Goal: Information Seeking & Learning: Learn about a topic

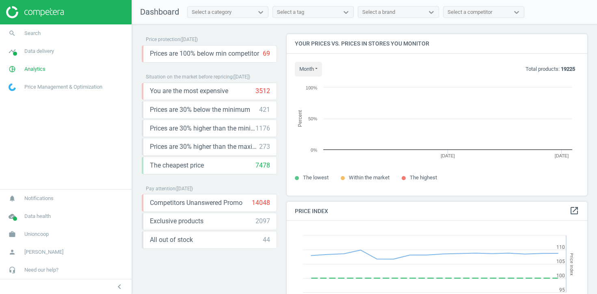
scroll to position [162, 301]
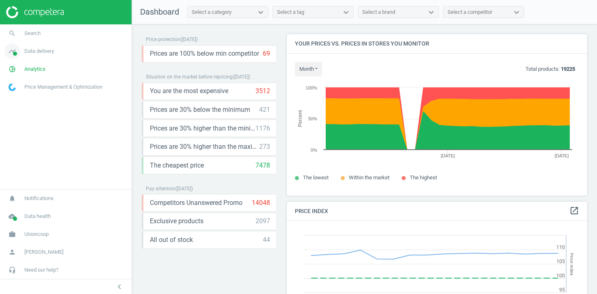
click at [68, 51] on link "timeline Data delivery" at bounding box center [66, 51] width 132 height 18
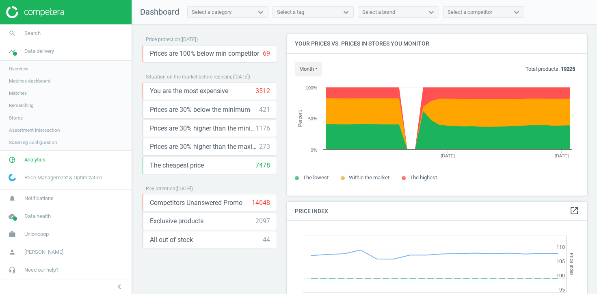
click at [19, 117] on span "Stores" at bounding box center [16, 117] width 14 height 6
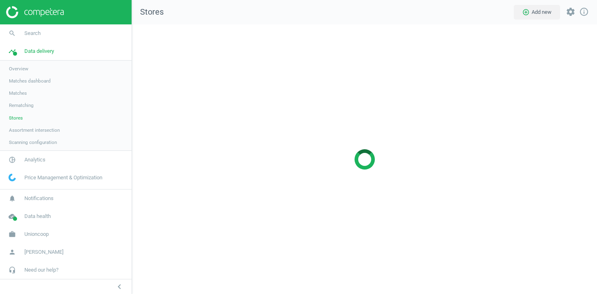
scroll to position [270, 465]
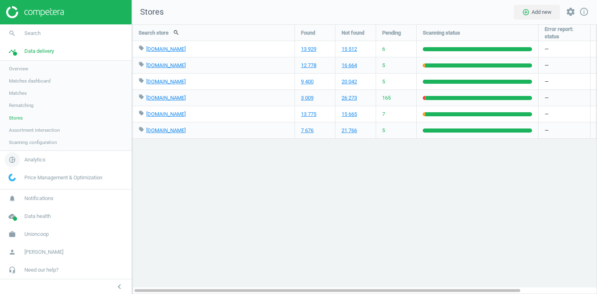
click at [29, 163] on span "Analytics" at bounding box center [34, 159] width 21 height 7
click at [22, 101] on span "Products" at bounding box center [18, 98] width 19 height 6
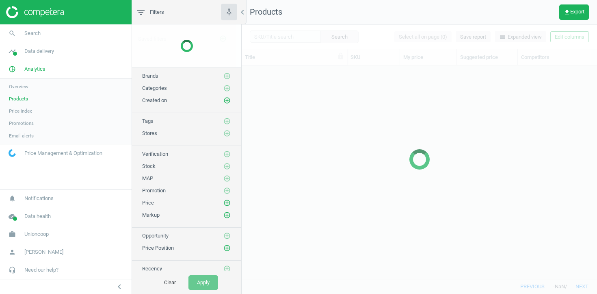
scroll to position [213, 355]
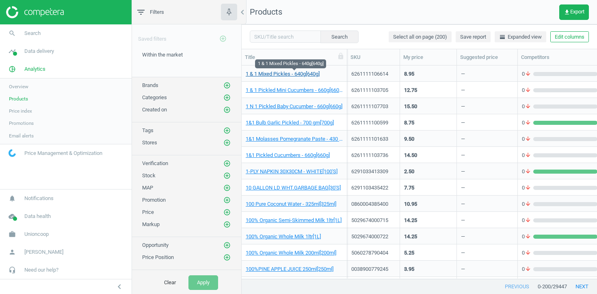
click at [302, 74] on link "1 & 1 Mixed Pickles - 640g[640g]" at bounding box center [283, 73] width 74 height 7
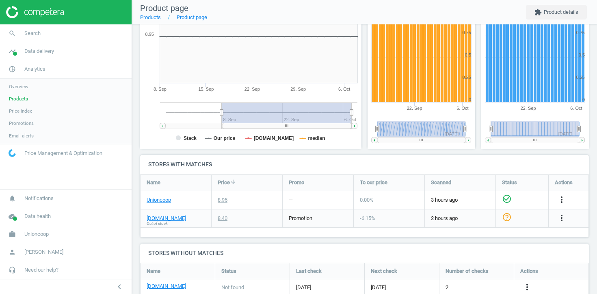
scroll to position [235, 0]
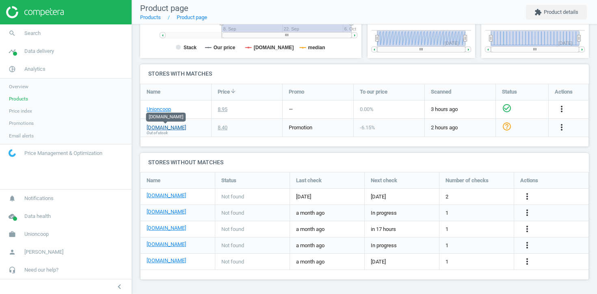
click at [161, 128] on link "[DOMAIN_NAME]" at bounding box center [166, 127] width 39 height 7
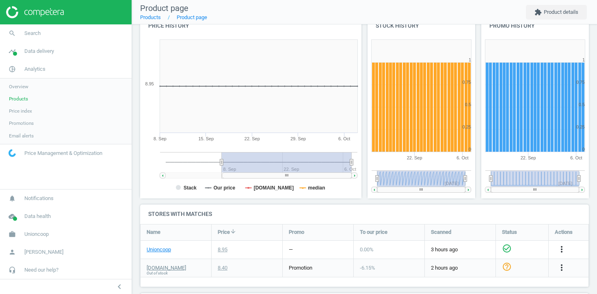
scroll to position [0, 0]
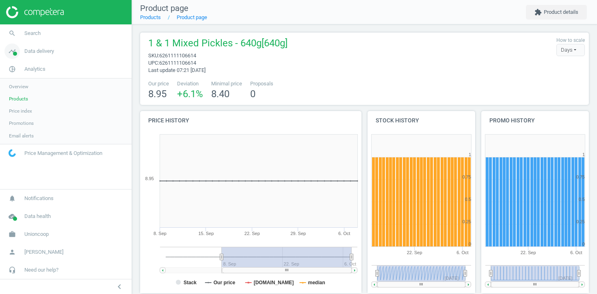
click at [32, 56] on link "timeline Data delivery" at bounding box center [66, 51] width 132 height 18
click at [15, 116] on span "Stores" at bounding box center [16, 117] width 14 height 6
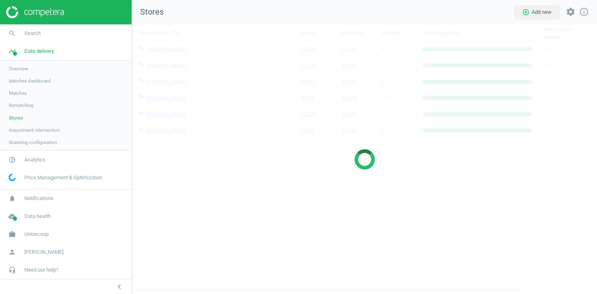
scroll to position [270, 465]
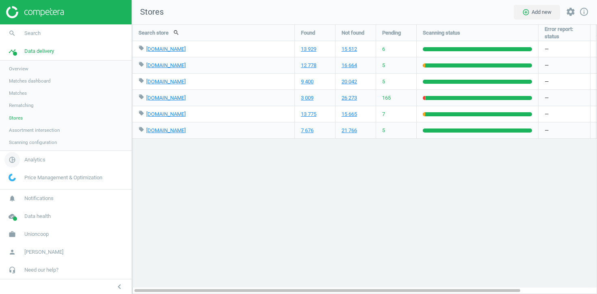
click at [30, 160] on span "Analytics" at bounding box center [34, 159] width 21 height 7
click at [18, 96] on span "Products" at bounding box center [18, 98] width 19 height 6
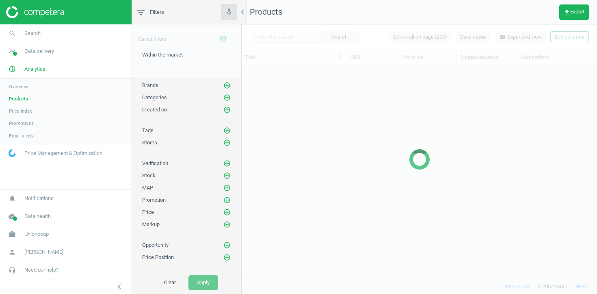
scroll to position [213, 355]
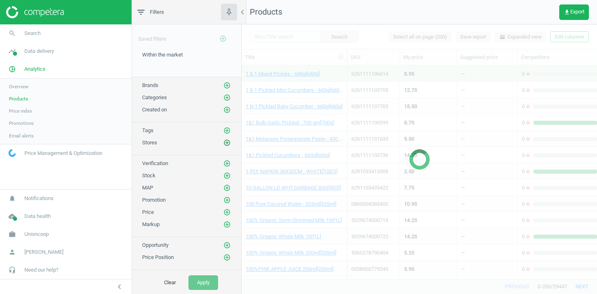
click at [229, 143] on icon "add_circle_outline" at bounding box center [226, 142] width 7 height 7
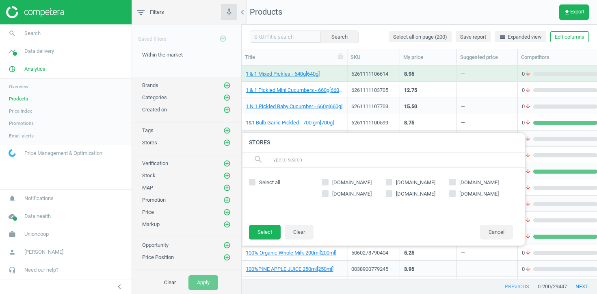
click at [332, 179] on span "[DOMAIN_NAME]" at bounding box center [351, 182] width 43 height 7
click at [328, 179] on input "[DOMAIN_NAME]" at bounding box center [325, 181] width 5 height 5
checkbox input "true"
click at [266, 232] on button "Select" at bounding box center [265, 232] width 32 height 15
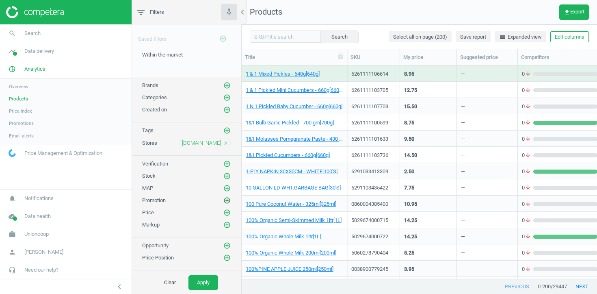
click at [228, 199] on icon "add_circle_outline" at bounding box center [226, 200] width 7 height 7
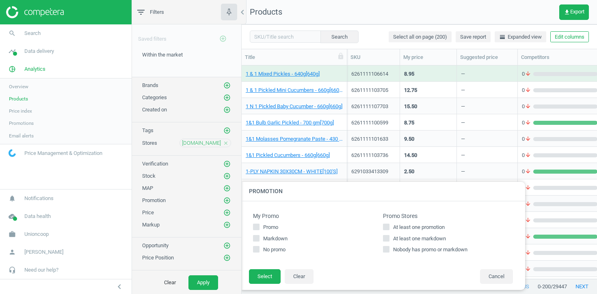
click at [387, 240] on input "At least one markdown" at bounding box center [386, 237] width 5 height 5
checkbox input "true"
click at [267, 275] on button "Select" at bounding box center [265, 276] width 32 height 15
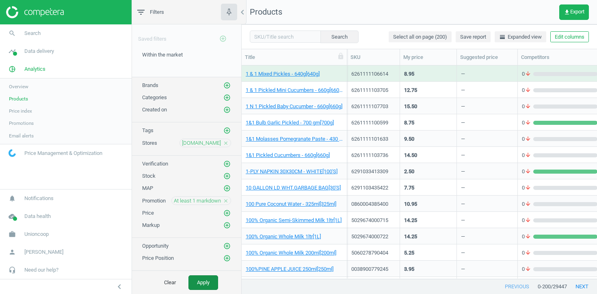
click at [207, 283] on button "Apply" at bounding box center [203, 282] width 30 height 15
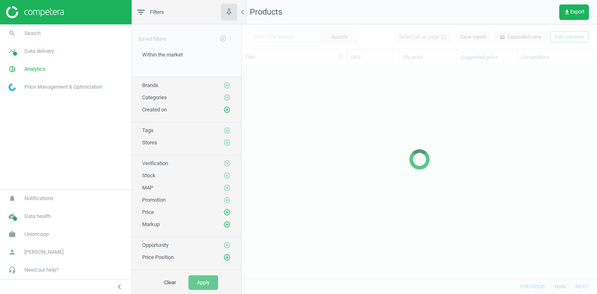
scroll to position [0, 0]
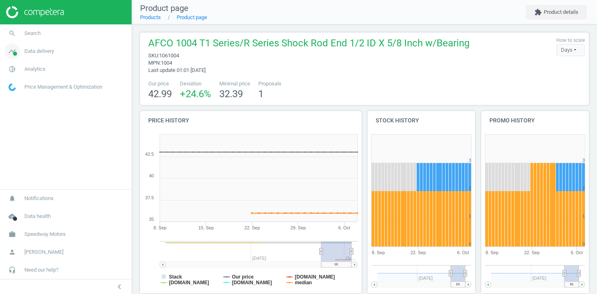
click at [45, 53] on span "Data delivery" at bounding box center [39, 51] width 30 height 7
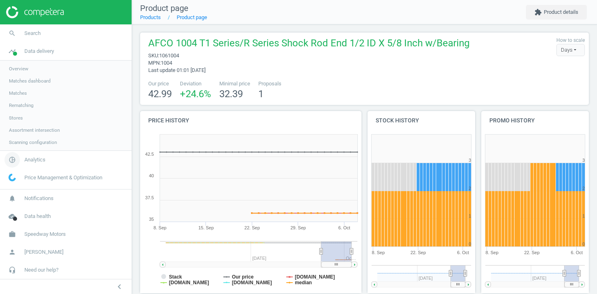
click at [24, 157] on span "pie_chart_outlined" at bounding box center [12, 160] width 24 height 18
click at [21, 97] on span "Products" at bounding box center [18, 98] width 19 height 6
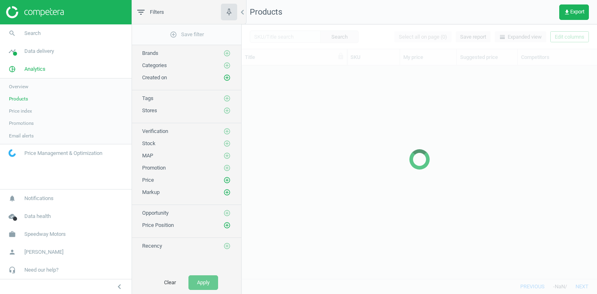
scroll to position [213, 355]
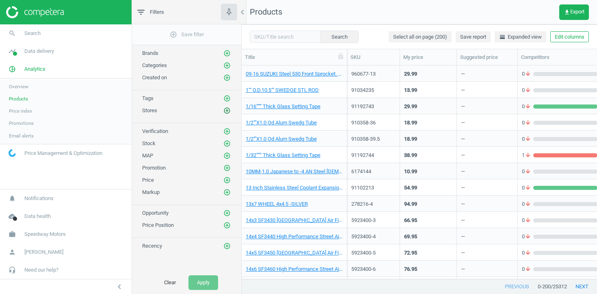
click at [226, 110] on icon "add_circle_outline" at bounding box center [226, 110] width 7 height 7
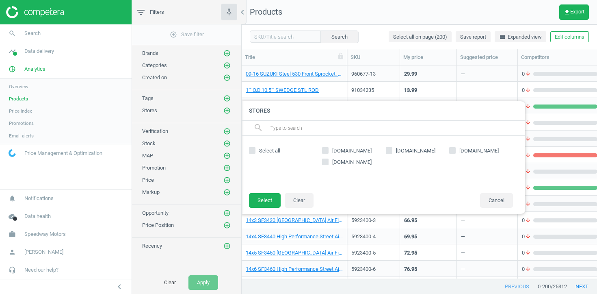
click at [367, 148] on span "summitracing.com" at bounding box center [351, 150] width 43 height 7
click at [328, 148] on input "summitracing.com" at bounding box center [325, 149] width 5 height 5
checkbox input "true"
click at [261, 208] on footer "Select Clear Cancel" at bounding box center [383, 202] width 284 height 21
click at [255, 198] on button "Select" at bounding box center [265, 200] width 32 height 15
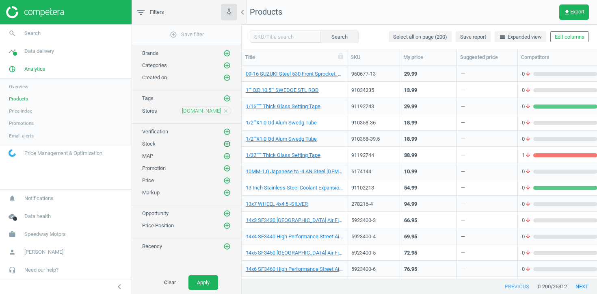
click at [225, 143] on icon "add_circle_outline" at bounding box center [226, 143] width 7 height 7
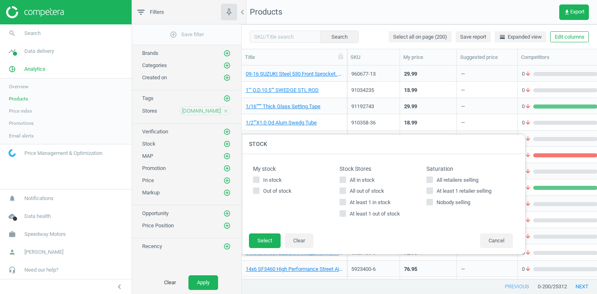
click at [362, 212] on span "At least 1 out of stock" at bounding box center [375, 213] width 54 height 7
click at [346, 212] on input "At least 1 out of stock" at bounding box center [342, 213] width 5 height 5
checkbox input "true"
click at [268, 236] on button "Select" at bounding box center [265, 240] width 32 height 15
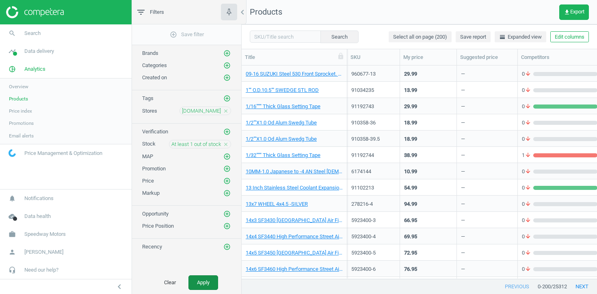
click at [204, 286] on button "Apply" at bounding box center [203, 282] width 30 height 15
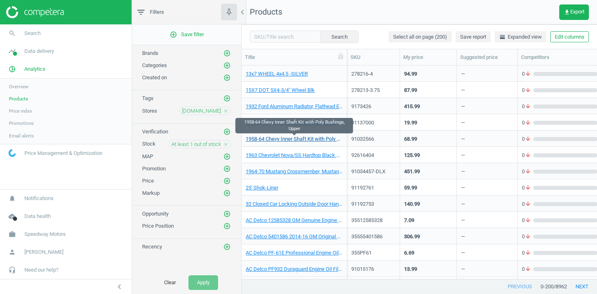
click at [303, 136] on link "1958-64 Chevy Inner Shaft Kit with Poly Bushings, Upper" at bounding box center [294, 138] width 97 height 7
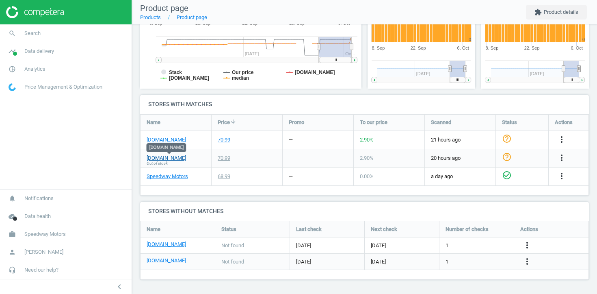
click at [166, 158] on link "summitracing.com" at bounding box center [166, 157] width 39 height 7
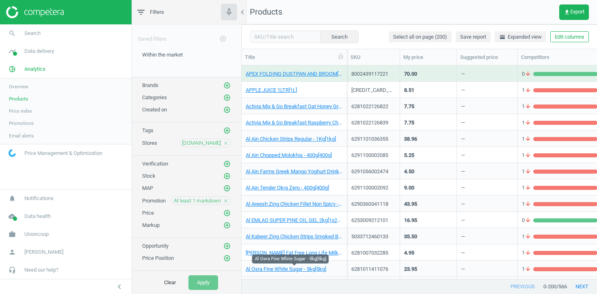
scroll to position [213, 355]
click at [219, 201] on span "At least 1 markdown" at bounding box center [197, 200] width 47 height 7
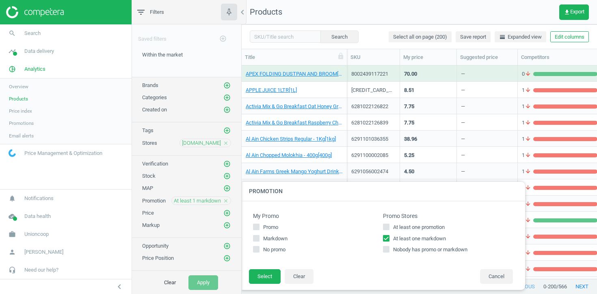
click at [394, 223] on span "At least one promotion" at bounding box center [418, 226] width 55 height 7
click at [389, 224] on input "At least one promotion" at bounding box center [386, 226] width 5 height 5
checkbox input "true"
click at [275, 272] on button "Select" at bounding box center [265, 276] width 32 height 15
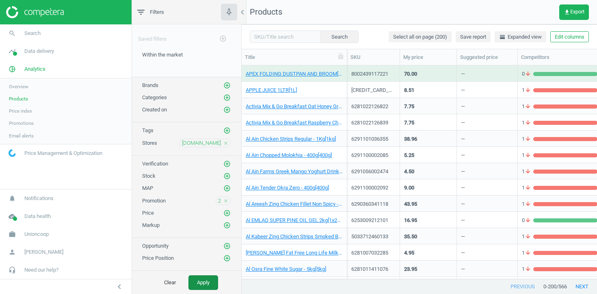
click at [197, 283] on button "Apply" at bounding box center [203, 282] width 30 height 15
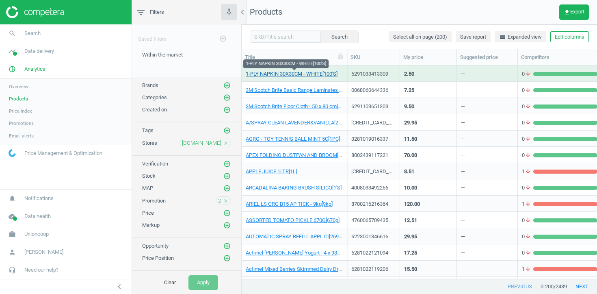
click at [301, 75] on link "1-PLY NAPKIN 30X30CM - WHITE[100'S]" at bounding box center [292, 73] width 92 height 7
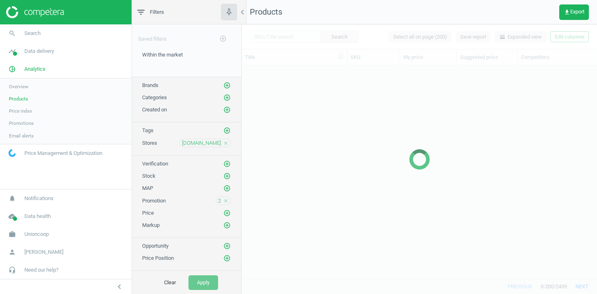
scroll to position [213, 355]
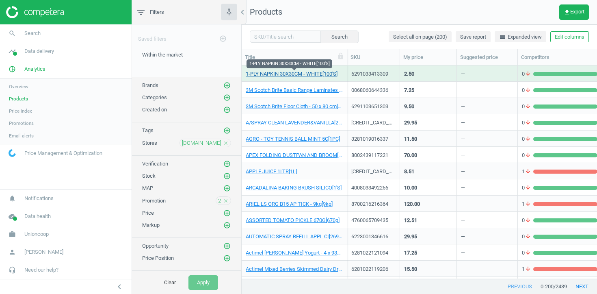
click at [305, 75] on link "1-PLY NAPKIN 30X30CM - WHITE[100'S]" at bounding box center [292, 73] width 92 height 7
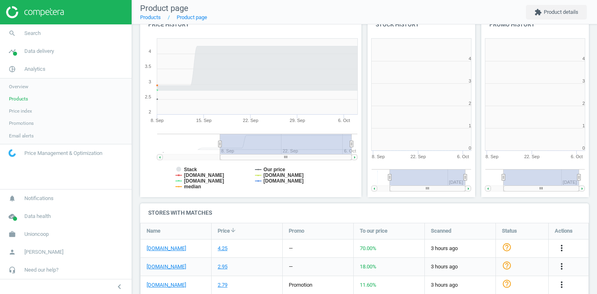
scroll to position [4, 4]
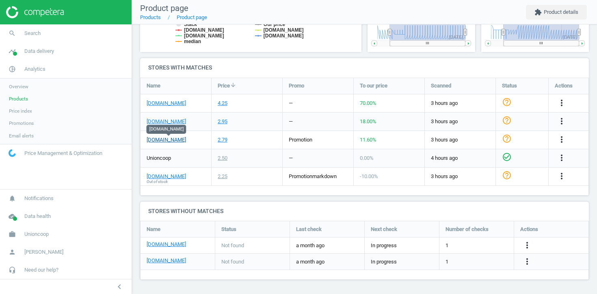
click at [173, 138] on link "[DOMAIN_NAME]" at bounding box center [166, 139] width 39 height 7
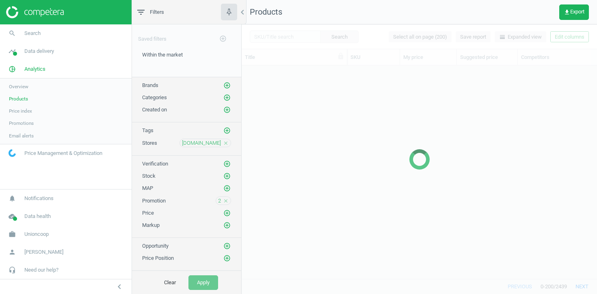
scroll to position [213, 355]
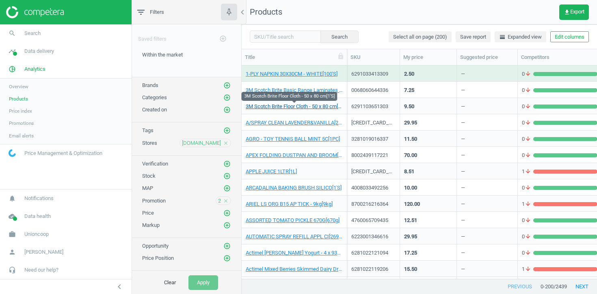
click at [314, 106] on link "3M Scotch Brite Floor Cloth - 50 x 80 cm[1'S]" at bounding box center [294, 106] width 97 height 7
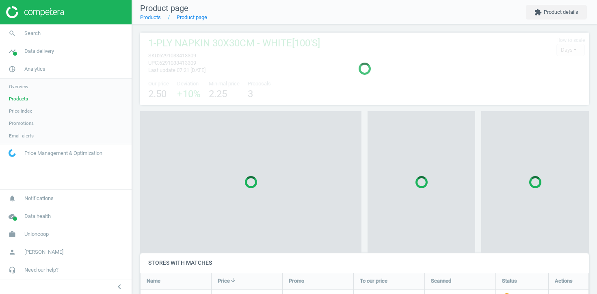
click at [314, 106] on div "1-PLY NAPKIN 30X30CM - WHITE[100'S] sku : 6291033413309 upc : 6291033413309 Las…" at bounding box center [364, 256] width 465 height 464
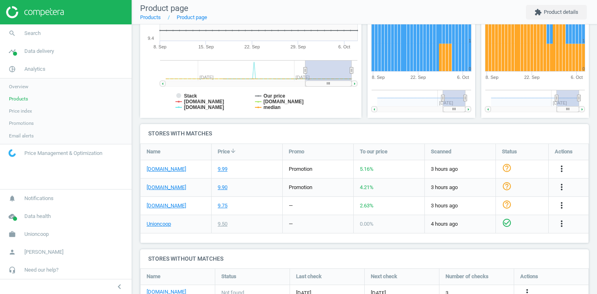
scroll to position [175, 0]
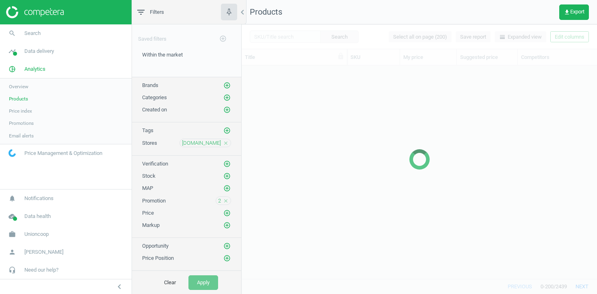
scroll to position [213, 355]
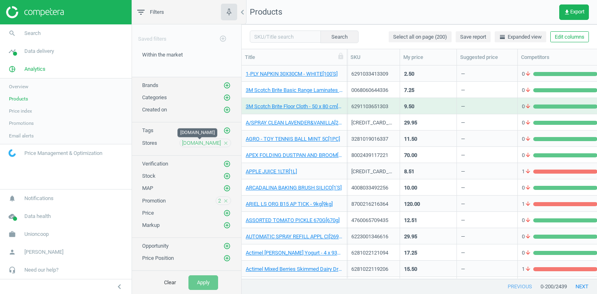
click at [211, 140] on span "[DOMAIN_NAME]" at bounding box center [201, 142] width 39 height 7
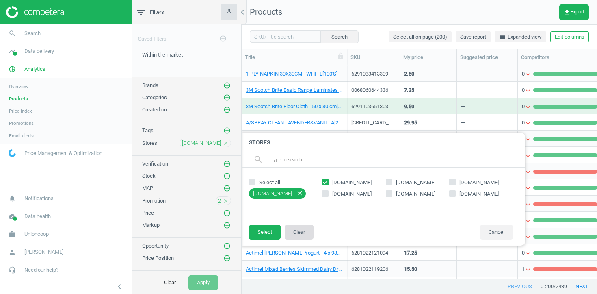
click at [309, 233] on button "Clear" at bounding box center [299, 232] width 29 height 15
click at [361, 182] on span "[DOMAIN_NAME]" at bounding box center [351, 182] width 43 height 7
click at [328, 182] on input "[DOMAIN_NAME]" at bounding box center [325, 181] width 5 height 5
checkbox input "true"
click at [260, 225] on button "Select" at bounding box center [265, 232] width 32 height 15
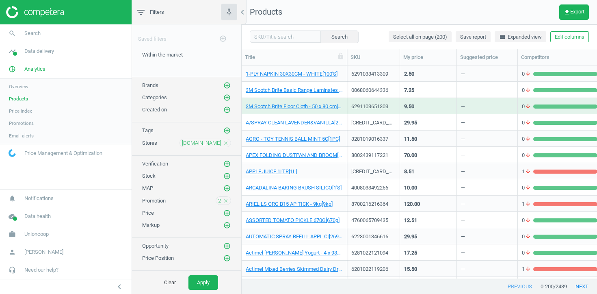
click at [226, 203] on div "2 close" at bounding box center [223, 200] width 15 height 9
click at [226, 195] on div "Promotion 2 close" at bounding box center [186, 198] width 109 height 13
click at [226, 198] on icon "close" at bounding box center [226, 201] width 6 height 6
click at [320, 170] on span "APPLE JUICE 1LTR[1L]" at bounding box center [294, 171] width 97 height 7
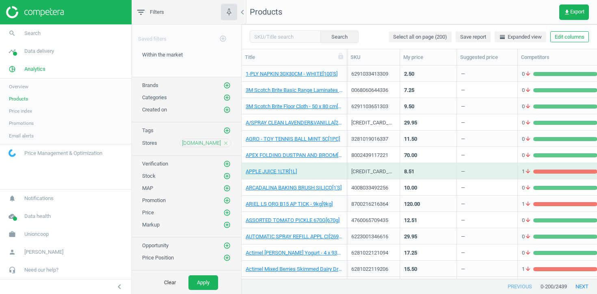
click at [320, 170] on span "APPLE JUICE 1LTR[1L]" at bounding box center [294, 171] width 97 height 7
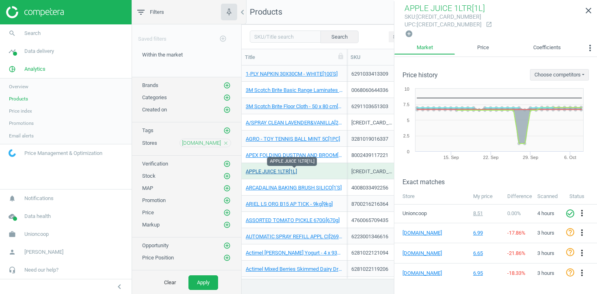
click at [285, 168] on link "APPLE JUICE 1LTR[1L]" at bounding box center [271, 171] width 51 height 7
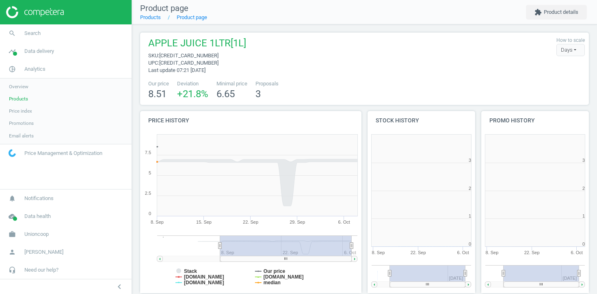
scroll to position [4, 4]
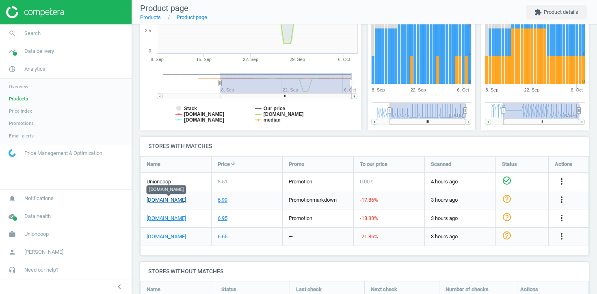
click at [179, 198] on link "[DOMAIN_NAME]" at bounding box center [166, 199] width 39 height 7
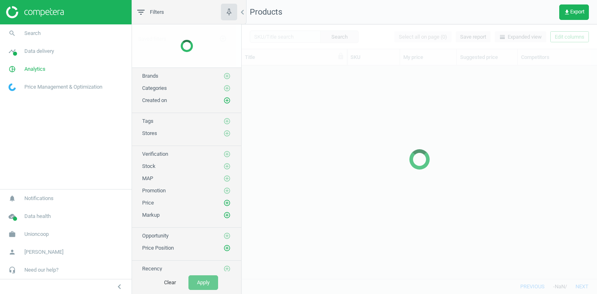
scroll to position [213, 355]
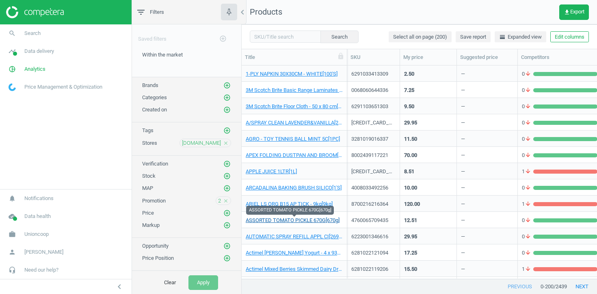
click at [320, 217] on link "ASSORTED TOMATO PICKLE 670G[670g]" at bounding box center [293, 219] width 94 height 7
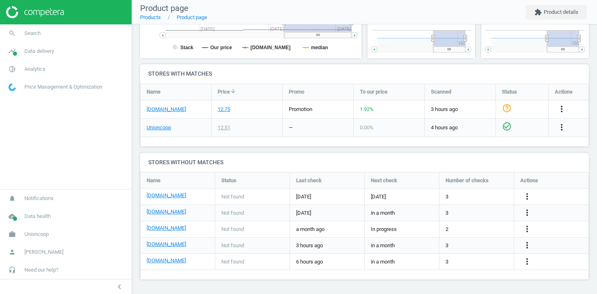
click at [177, 113] on div "[DOMAIN_NAME]" at bounding box center [175, 109] width 71 height 18
click at [177, 112] on link "[DOMAIN_NAME]" at bounding box center [166, 109] width 39 height 7
click at [568, 109] on div "more_vert" at bounding box center [563, 109] width 16 height 11
click at [567, 109] on div "more_vert" at bounding box center [563, 109] width 16 height 11
click at [564, 109] on icon "more_vert" at bounding box center [562, 109] width 10 height 10
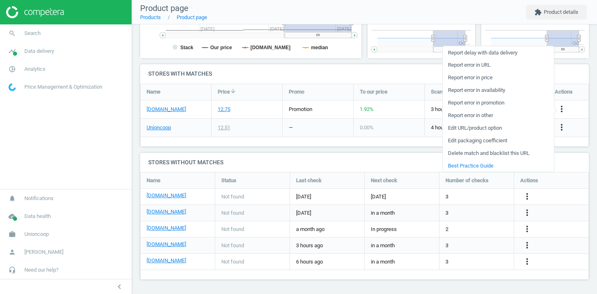
click at [511, 131] on link "Edit URL/product option" at bounding box center [498, 127] width 111 height 13
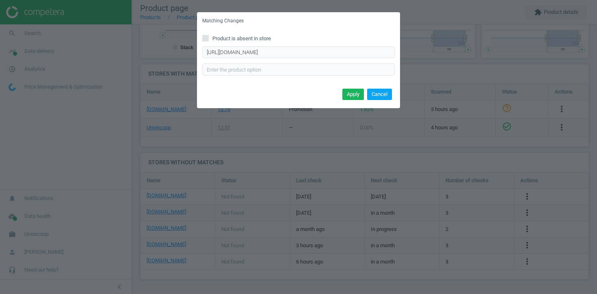
click at [381, 99] on button "Cancel" at bounding box center [379, 94] width 25 height 11
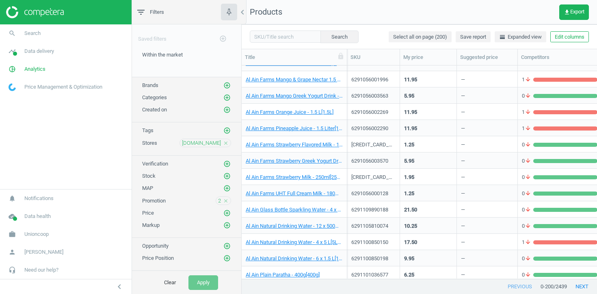
scroll to position [731, 0]
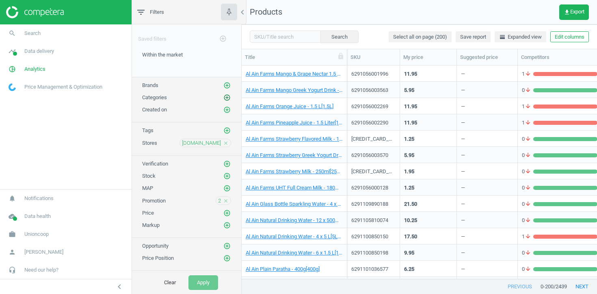
click at [227, 98] on icon "add_circle_outline" at bounding box center [226, 97] width 7 height 7
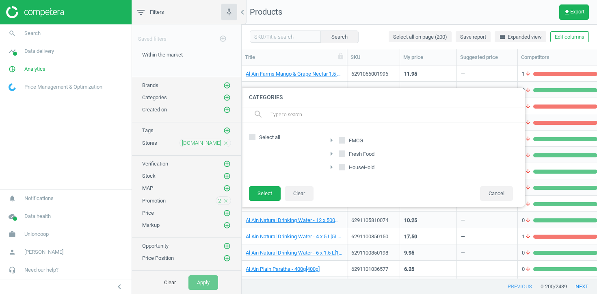
click at [331, 153] on icon "arrow_right" at bounding box center [331, 154] width 10 height 10
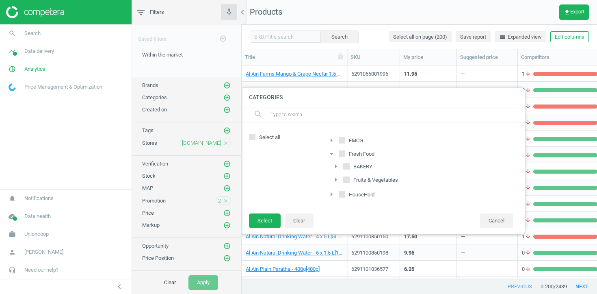
click at [335, 178] on icon "arrow_right" at bounding box center [336, 180] width 10 height 10
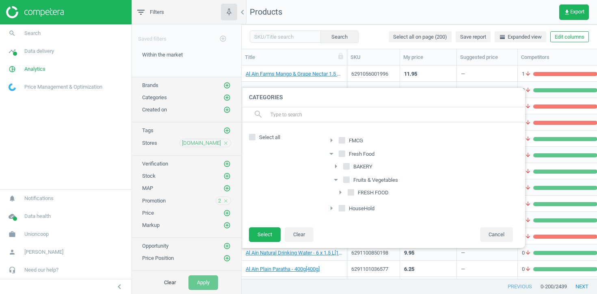
click at [350, 193] on input "FRESH FOOD" at bounding box center [350, 191] width 5 height 5
checkbox input "true"
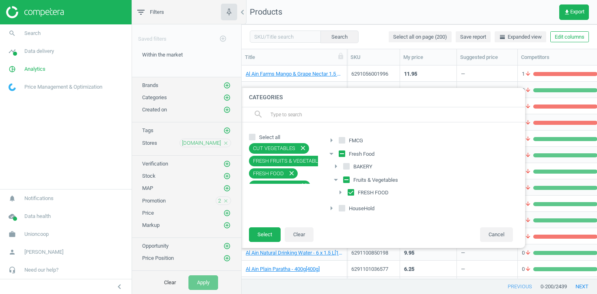
click at [340, 192] on icon "arrow_right" at bounding box center [340, 192] width 10 height 10
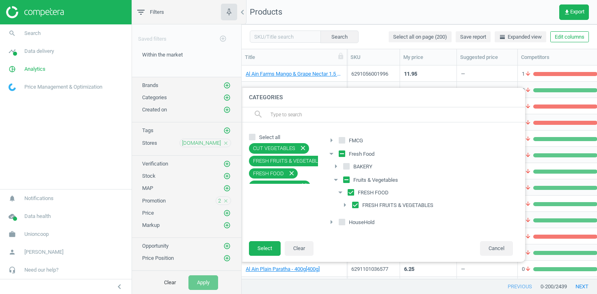
click at [344, 203] on icon "arrow_right" at bounding box center [345, 205] width 10 height 10
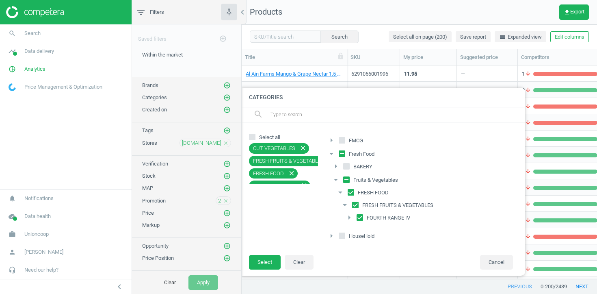
click at [350, 219] on icon "arrow_right" at bounding box center [349, 217] width 10 height 10
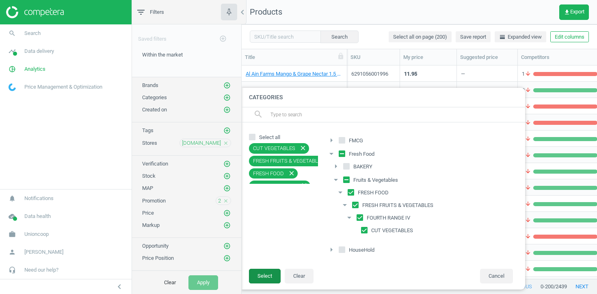
click at [261, 273] on button "Select" at bounding box center [265, 275] width 32 height 15
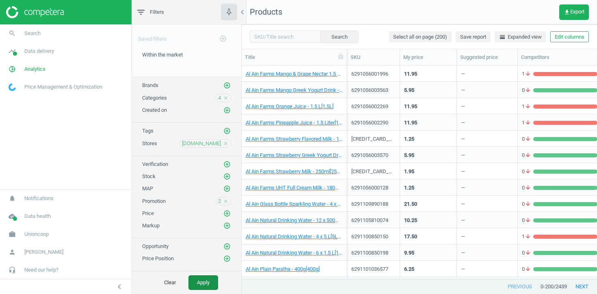
scroll to position [146, 0]
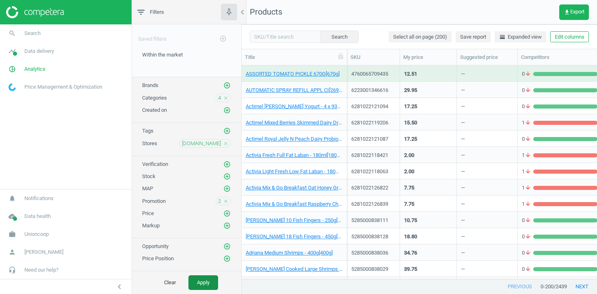
click at [213, 279] on button "Apply" at bounding box center [203, 282] width 30 height 15
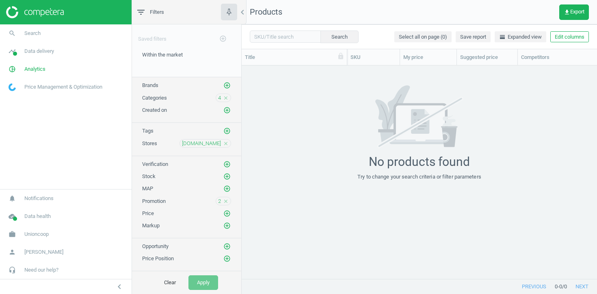
click at [222, 97] on div "4 close" at bounding box center [223, 97] width 15 height 9
click at [223, 97] on icon "close" at bounding box center [226, 98] width 6 height 6
click at [232, 97] on div "Categories add_circle_outline" at bounding box center [186, 95] width 109 height 12
click at [231, 97] on button "add_circle_outline" at bounding box center [227, 97] width 8 height 8
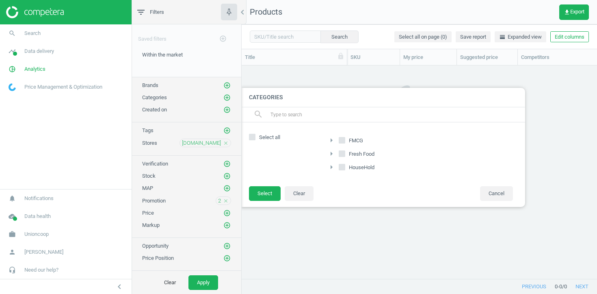
click at [339, 152] on icon at bounding box center [342, 153] width 6 height 6
click at [339, 152] on input "Fresh Food" at bounding box center [341, 153] width 5 height 5
checkbox input "true"
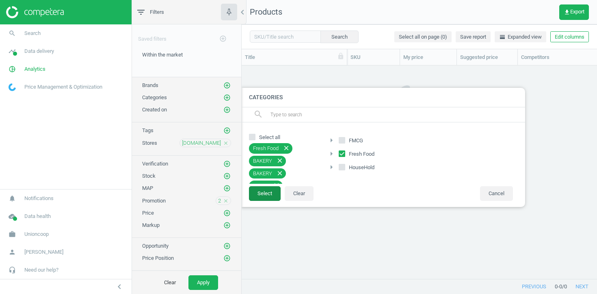
click at [274, 192] on button "Select" at bounding box center [265, 193] width 32 height 15
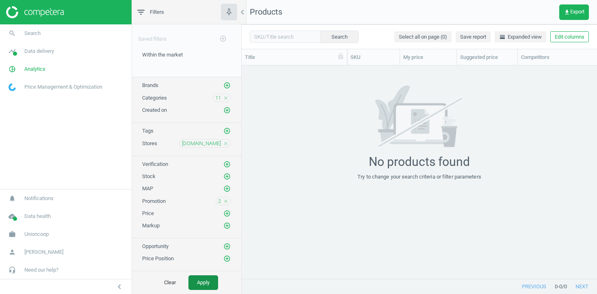
click at [201, 282] on button "Apply" at bounding box center [203, 282] width 30 height 15
click at [226, 201] on icon "close" at bounding box center [226, 201] width 6 height 6
click at [207, 281] on button "Apply" at bounding box center [203, 282] width 30 height 15
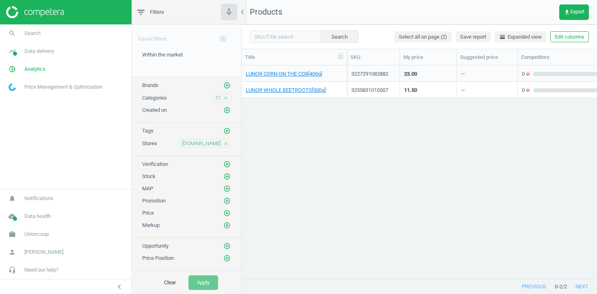
click at [315, 78] on div "LUNOR CORN ON THE COB[400g]" at bounding box center [294, 75] width 97 height 10
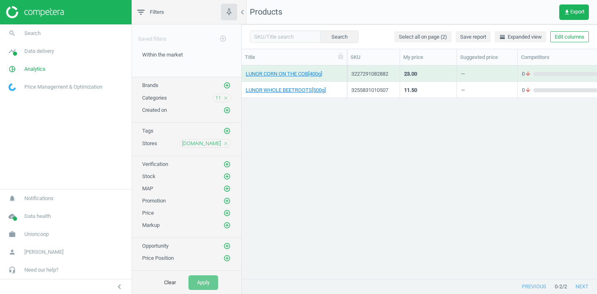
click at [315, 70] on div "LUNOR CORN ON THE COB[400g]" at bounding box center [294, 73] width 97 height 14
click at [313, 73] on link "LUNOR CORN ON THE COB[400g]" at bounding box center [284, 73] width 76 height 7
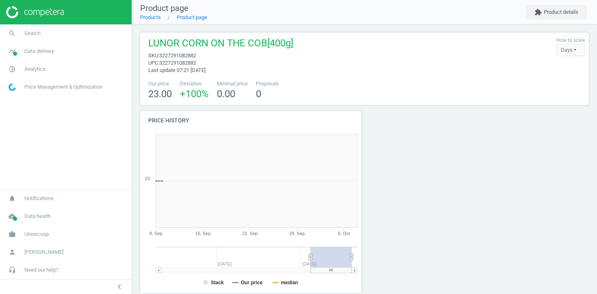
scroll to position [163, 222]
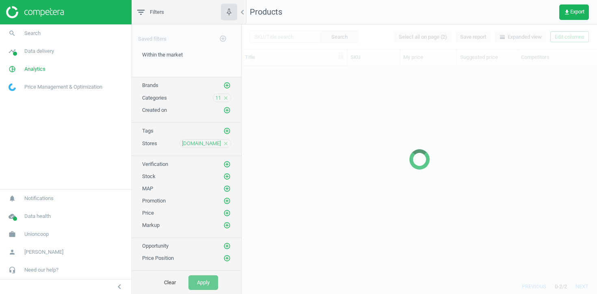
scroll to position [213, 355]
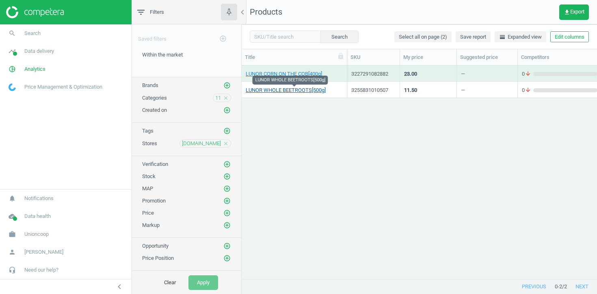
click at [280, 89] on link "LUNOR WHOLE BEETROOTS[500g]" at bounding box center [286, 89] width 80 height 7
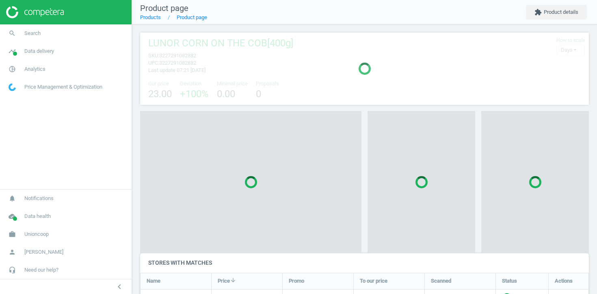
scroll to position [4, 4]
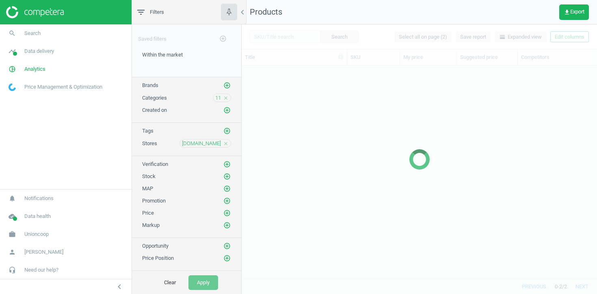
scroll to position [213, 355]
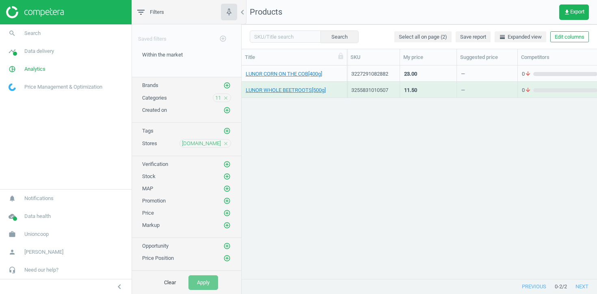
click at [226, 96] on icon "close" at bounding box center [226, 98] width 6 height 6
click at [226, 96] on icon "add_circle_outline" at bounding box center [226, 97] width 7 height 7
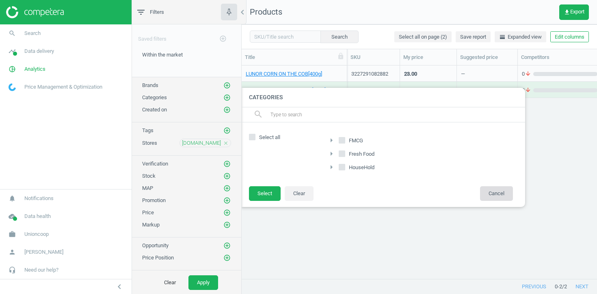
click at [497, 186] on button "Cancel" at bounding box center [496, 193] width 33 height 15
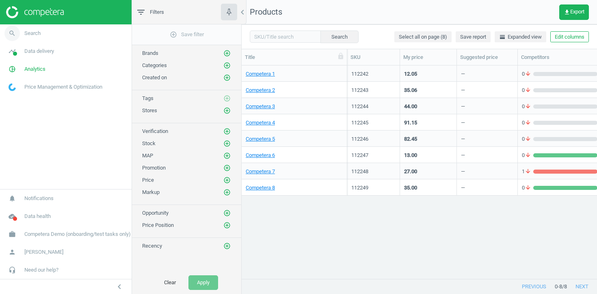
scroll to position [213, 355]
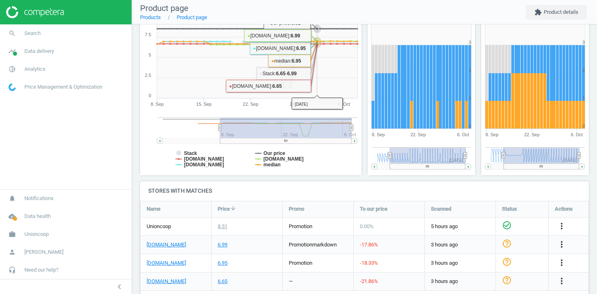
scroll to position [239, 0]
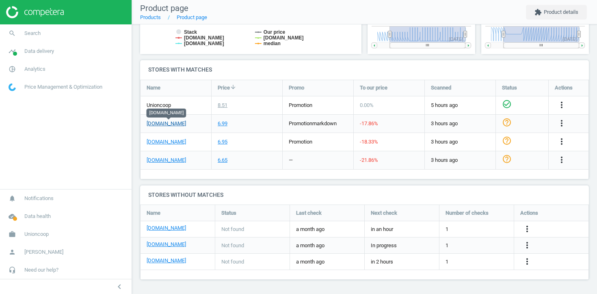
click at [176, 123] on link "[DOMAIN_NAME]" at bounding box center [166, 123] width 39 height 7
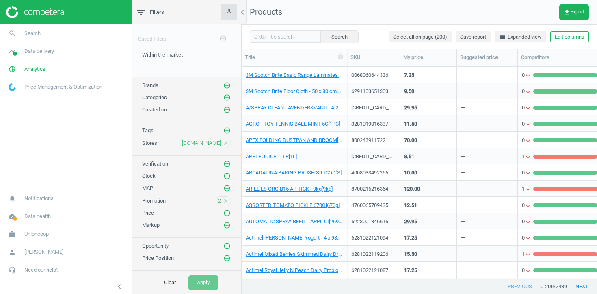
scroll to position [17, 0]
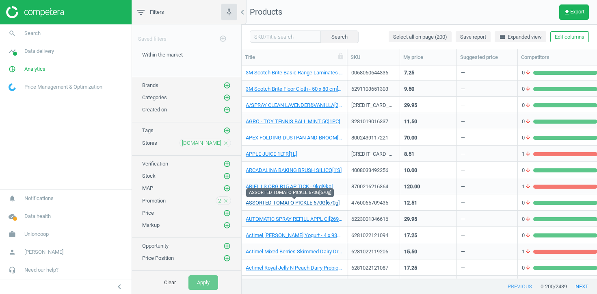
click at [288, 201] on link "ASSORTED TOMATO PICKLE 670G[670g]" at bounding box center [293, 202] width 94 height 7
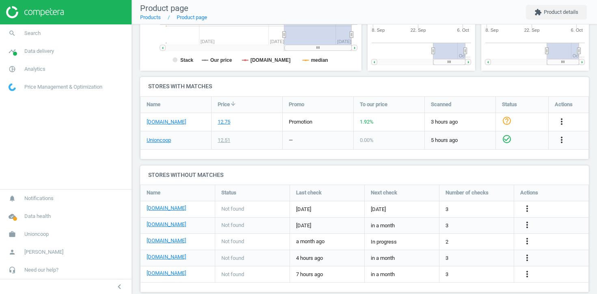
scroll to position [163, 222]
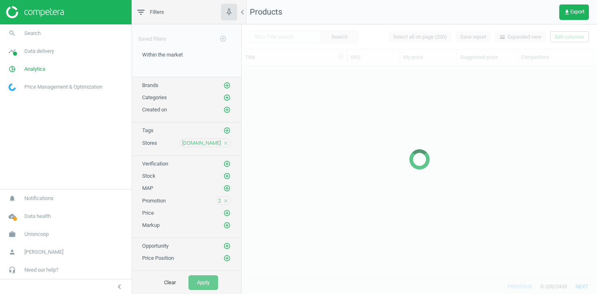
scroll to position [213, 355]
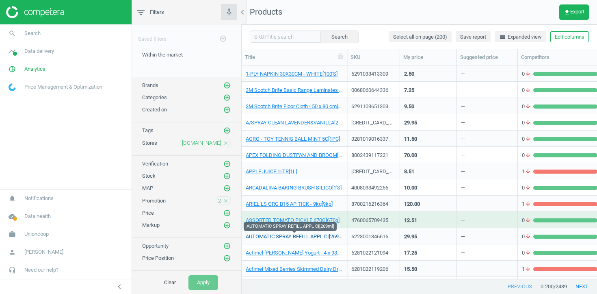
click at [306, 234] on link "AUTOMATIC SPRAY REFILL APPL CI[269ml]" at bounding box center [294, 236] width 97 height 7
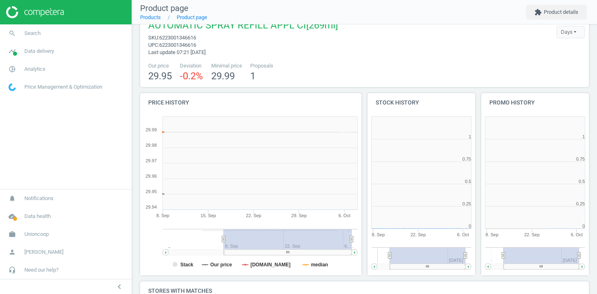
scroll to position [4, 4]
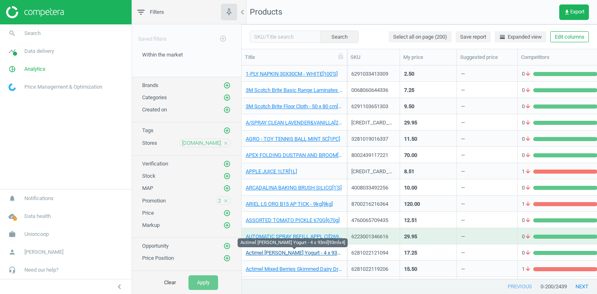
click at [308, 254] on link "Actimel [PERSON_NAME] Yogurt - 4 x 93ml[93mlx4]" at bounding box center [294, 252] width 97 height 7
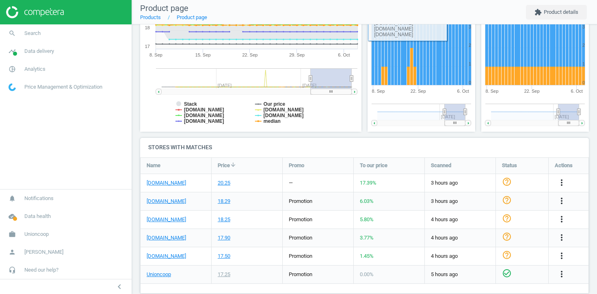
scroll to position [165, 0]
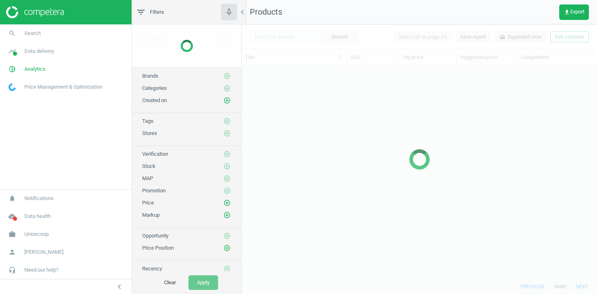
scroll to position [213, 355]
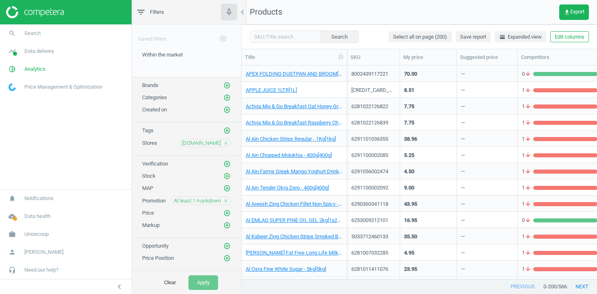
click at [227, 201] on icon "close" at bounding box center [226, 201] width 6 height 6
click at [227, 201] on icon "add_circle_outline" at bounding box center [226, 200] width 7 height 7
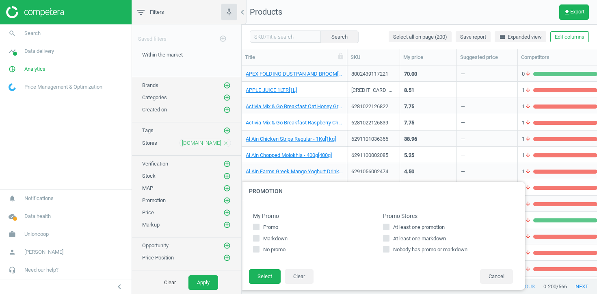
click at [422, 227] on span "At least one promotion" at bounding box center [418, 226] width 55 height 7
click at [389, 227] on input "At least one promotion" at bounding box center [386, 226] width 5 height 5
checkbox input "true"
click at [258, 274] on button "Select" at bounding box center [265, 276] width 32 height 15
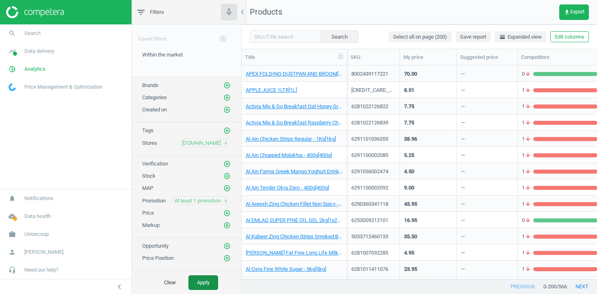
click at [218, 283] on div "Clear Apply" at bounding box center [186, 282] width 109 height 23
click at [211, 283] on button "Apply" at bounding box center [203, 282] width 30 height 15
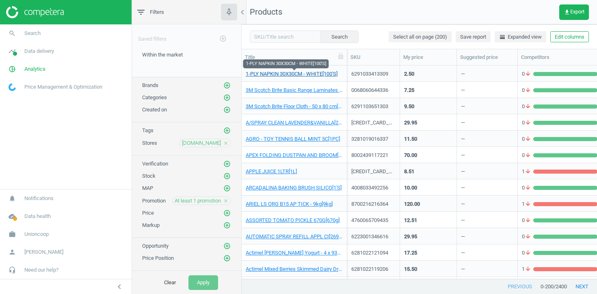
click at [309, 74] on link "1-PLY NAPKIN 30X30CM - WHITE[100'S]" at bounding box center [292, 73] width 92 height 7
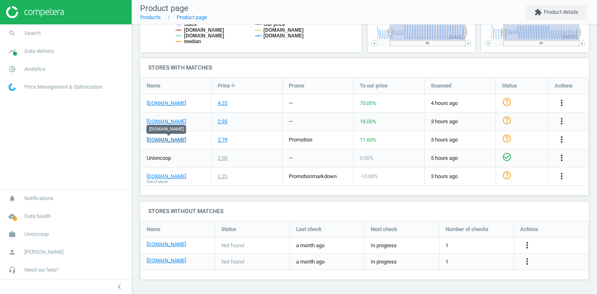
click at [177, 137] on link "[DOMAIN_NAME]" at bounding box center [166, 139] width 39 height 7
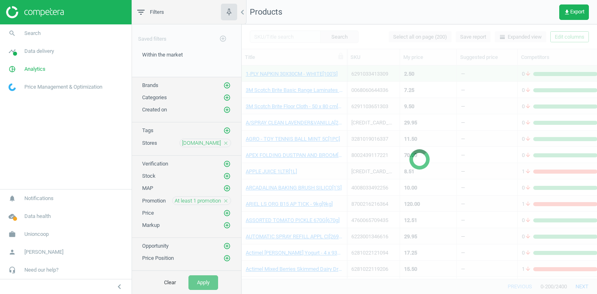
scroll to position [213, 355]
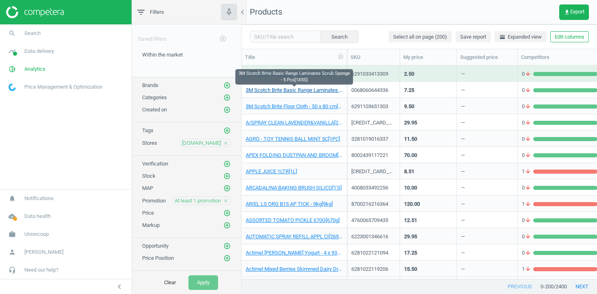
click at [297, 91] on link "3M Scotch Brite Basic Range Laminates Scrub Sponge - 5 Pcs[1X5S]" at bounding box center [294, 89] width 97 height 7
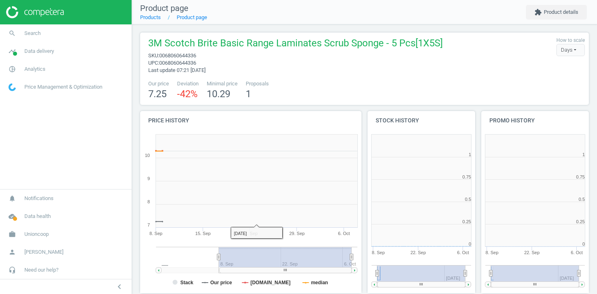
scroll to position [4, 4]
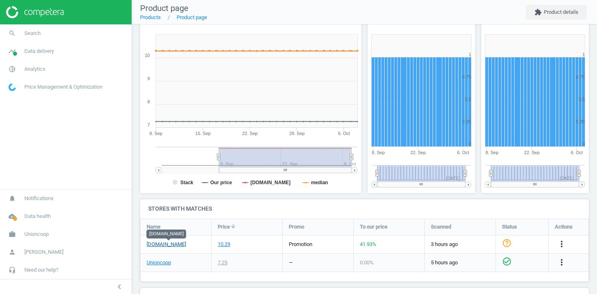
click at [176, 244] on link "carrefouruae.com" at bounding box center [166, 243] width 39 height 7
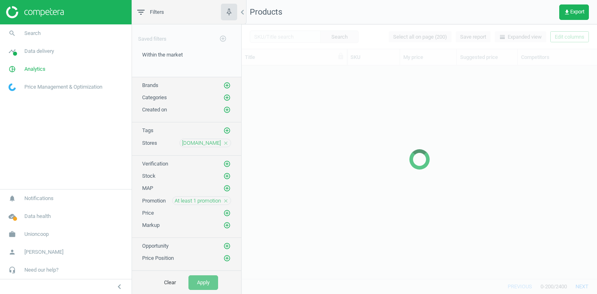
scroll to position [213, 355]
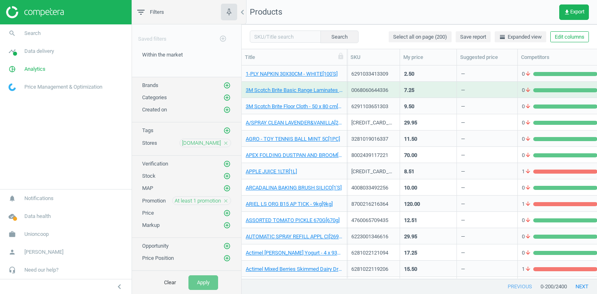
click at [340, 99] on div "3M Scotch Brite Floor Cloth - 50 x 80 cm[1'S]" at bounding box center [294, 106] width 97 height 14
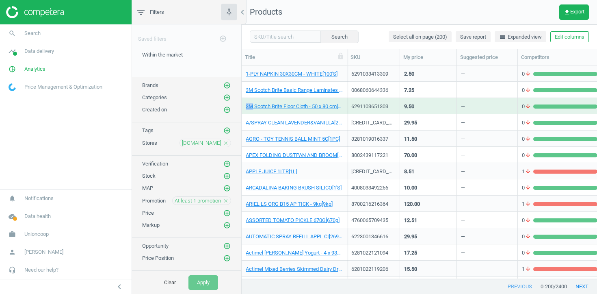
click at [340, 99] on div "3M Scotch Brite Floor Cloth - 50 x 80 cm[1'S]" at bounding box center [294, 106] width 97 height 14
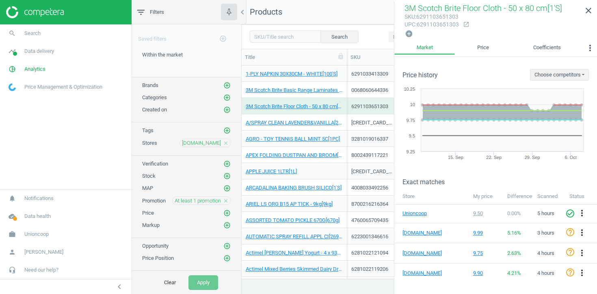
click at [338, 117] on div "A/SPRAY CLEAN LAVENDER&VANILLA[269ml]" at bounding box center [294, 122] width 97 height 14
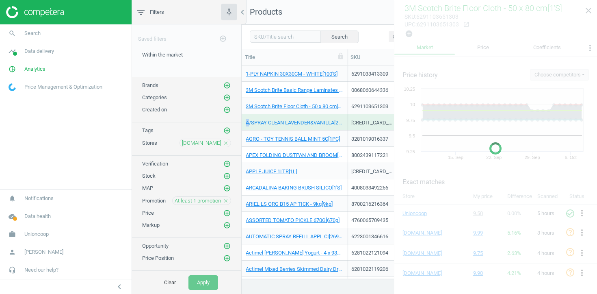
click at [338, 117] on div "A/SPRAY CLEAN LAVENDER&VANILLA[269ml]" at bounding box center [294, 122] width 97 height 14
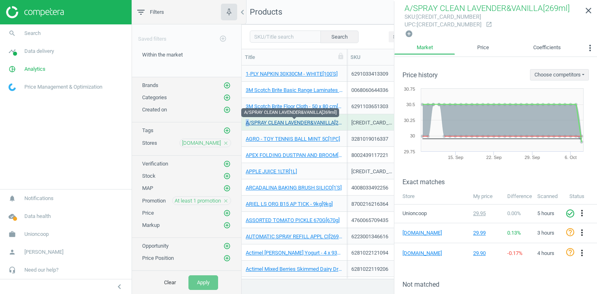
click at [318, 123] on link "A/SPRAY CLEAN LAVENDER&VANILLA[269ml]" at bounding box center [294, 122] width 97 height 7
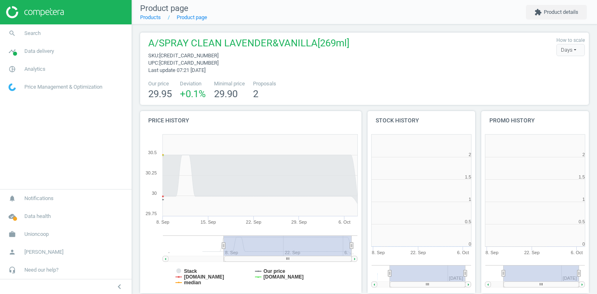
scroll to position [163, 108]
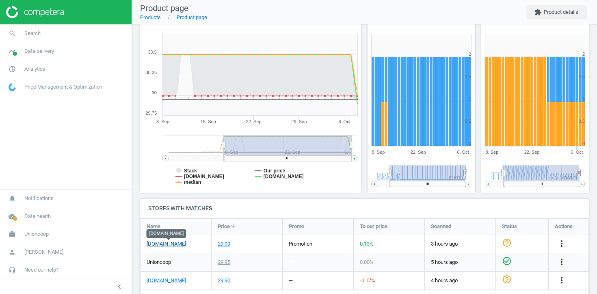
click at [179, 243] on link "[DOMAIN_NAME]" at bounding box center [166, 243] width 39 height 7
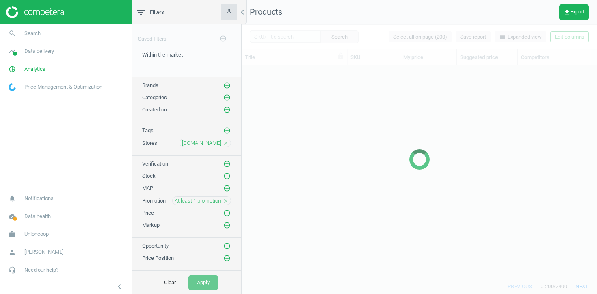
scroll to position [213, 355]
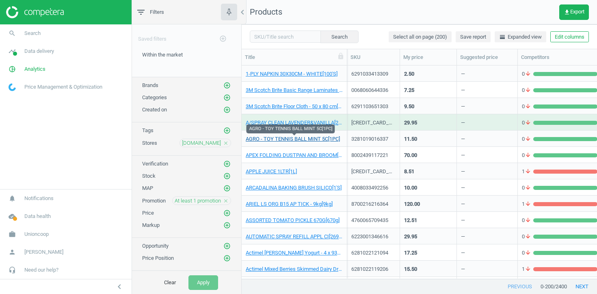
click at [315, 138] on link "AGRO - TOY TENNIS BALL MINT 5C[1PC]" at bounding box center [293, 138] width 94 height 7
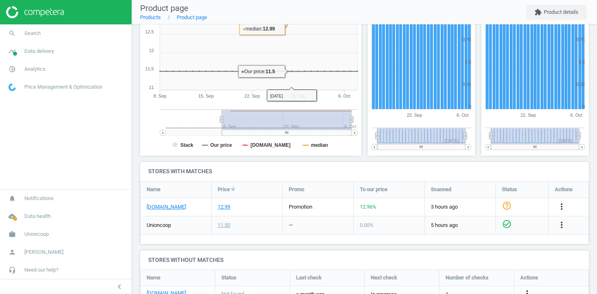
scroll to position [140, 0]
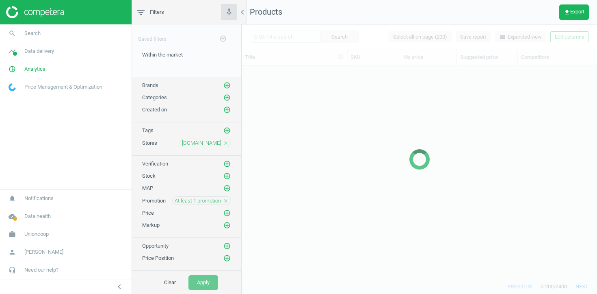
scroll to position [213, 355]
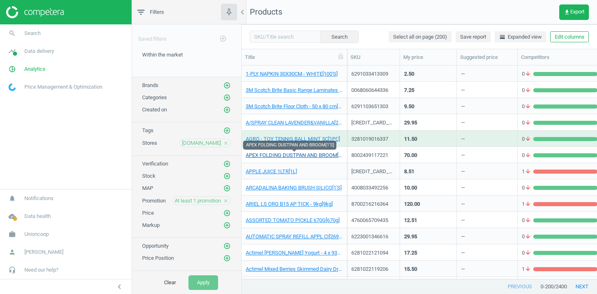
click at [295, 154] on link "APEX FOLDING DUSTPAN AND BROOM[1'S]" at bounding box center [294, 154] width 97 height 7
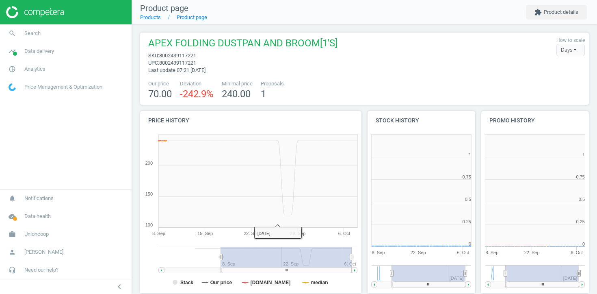
scroll to position [4, 4]
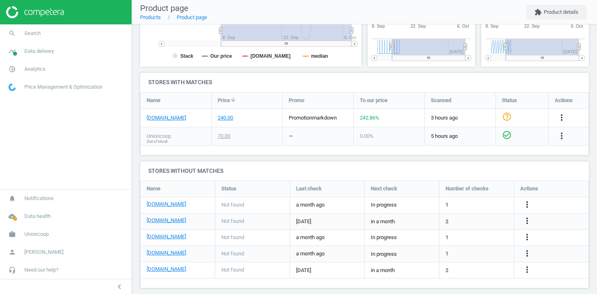
click at [275, 214] on div "Not found" at bounding box center [252, 221] width 74 height 16
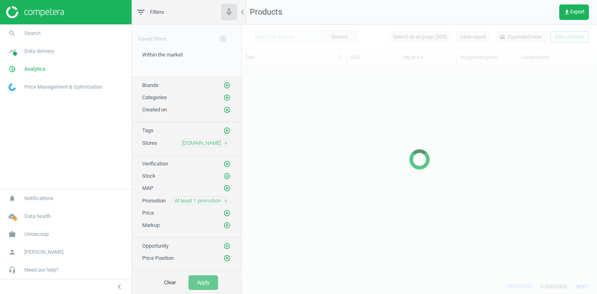
scroll to position [213, 355]
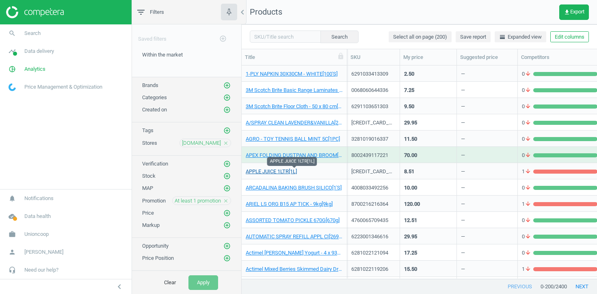
click at [274, 173] on link "APPLE JUICE 1LTR[1L]" at bounding box center [271, 171] width 51 height 7
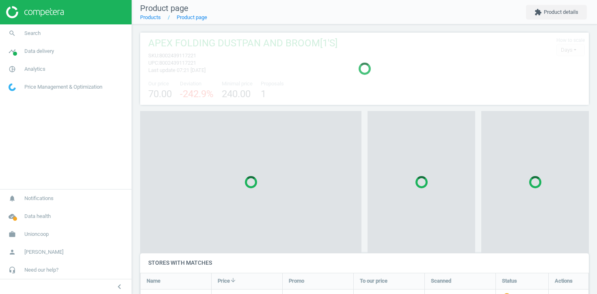
scroll to position [4, 4]
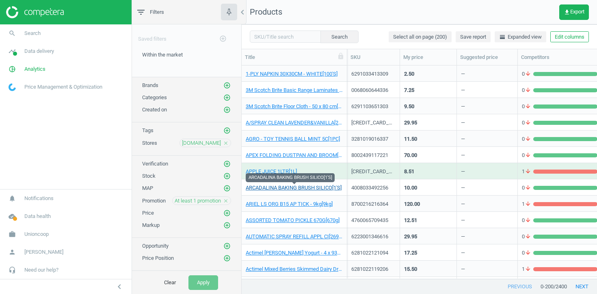
click at [317, 188] on link "ARCADALINA BAKING BRUSH SILICO[1'S]" at bounding box center [294, 187] width 96 height 7
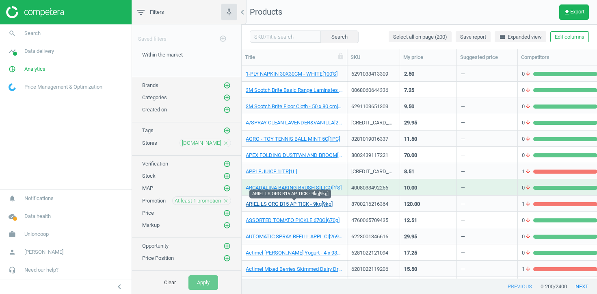
click at [295, 206] on link "ARIEL LS ORG B15 AP TICK - 9kg[9kg]" at bounding box center [289, 203] width 87 height 7
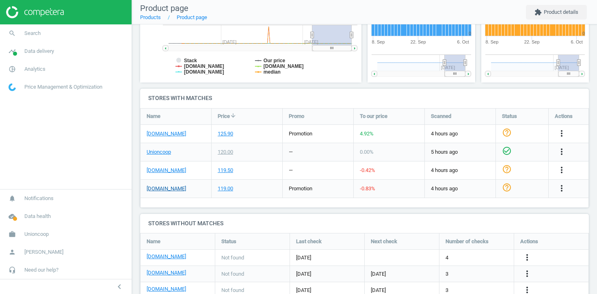
click at [181, 187] on link "[DOMAIN_NAME]" at bounding box center [166, 188] width 39 height 7
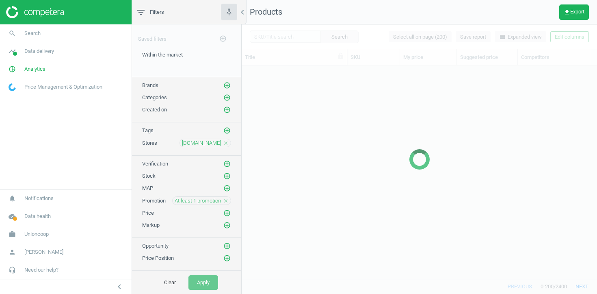
scroll to position [213, 355]
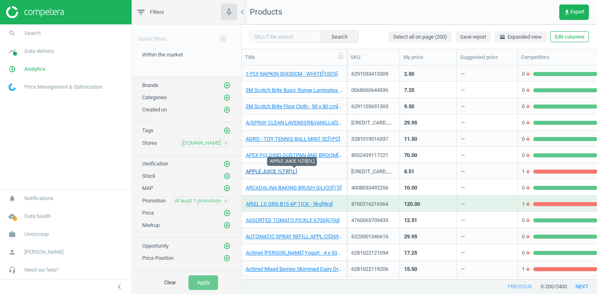
click at [283, 169] on link "APPLE JUICE 1LTR[1L]" at bounding box center [271, 171] width 51 height 7
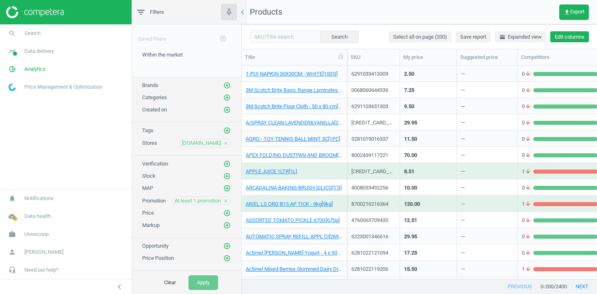
click at [576, 39] on button "Edit columns" at bounding box center [569, 36] width 39 height 11
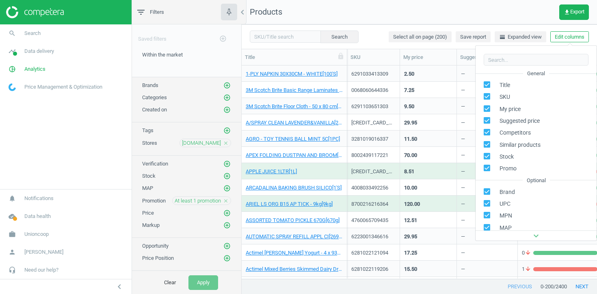
scroll to position [110, 0]
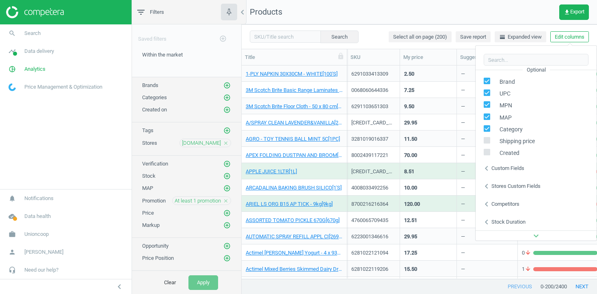
click at [510, 181] on div "chevron_left Stores custom fields" at bounding box center [535, 186] width 121 height 18
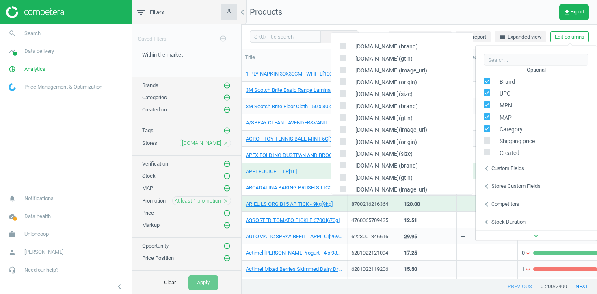
click at [340, 48] on input "checkbox" at bounding box center [342, 45] width 5 height 5
checkbox input "true"
drag, startPoint x: 343, startPoint y: 57, endPoint x: 343, endPoint y: 74, distance: 17.1
click at [343, 58] on input "checkbox" at bounding box center [342, 57] width 5 height 5
checkbox input "true"
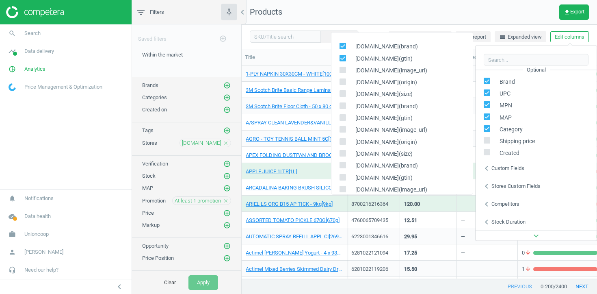
click at [342, 68] on input "checkbox" at bounding box center [342, 69] width 5 height 5
checkbox input "true"
click at [342, 83] on input "checkbox" at bounding box center [342, 81] width 5 height 5
checkbox input "true"
drag, startPoint x: 342, startPoint y: 94, endPoint x: 342, endPoint y: 99, distance: 5.3
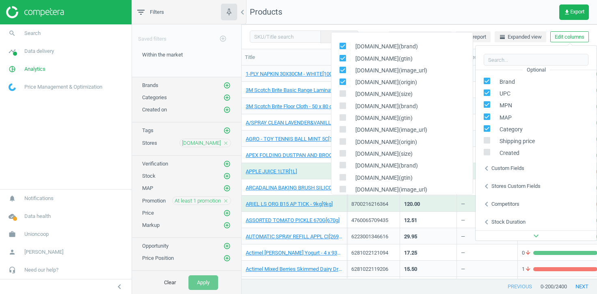
click at [342, 95] on input "checkbox" at bounding box center [342, 93] width 5 height 5
checkbox input "true"
drag, startPoint x: 342, startPoint y: 106, endPoint x: 342, endPoint y: 116, distance: 10.2
click at [342, 106] on input "checkbox" at bounding box center [342, 105] width 5 height 5
checkbox input "true"
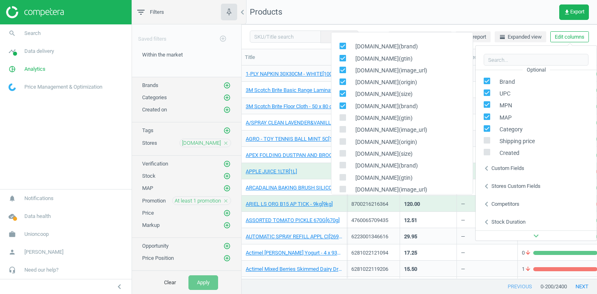
click at [342, 117] on input "checkbox" at bounding box center [342, 116] width 5 height 5
checkbox input "true"
click at [342, 132] on icon at bounding box center [342, 129] width 6 height 6
click at [342, 132] on input "checkbox" at bounding box center [342, 128] width 5 height 5
checkbox input "true"
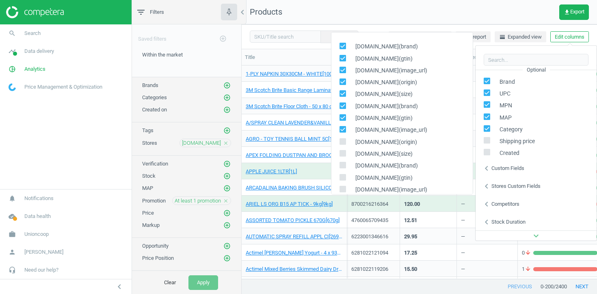
click at [342, 142] on input "checkbox" at bounding box center [342, 140] width 5 height 5
checkbox input "true"
click at [342, 152] on input "checkbox" at bounding box center [342, 152] width 5 height 5
checkbox input "true"
click at [342, 164] on input "checkbox" at bounding box center [342, 164] width 5 height 5
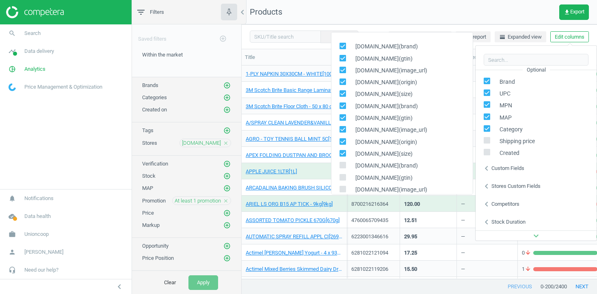
checkbox input "true"
click at [342, 179] on input "checkbox" at bounding box center [342, 176] width 5 height 5
checkbox input "true"
click at [342, 188] on input "checkbox" at bounding box center [342, 188] width 5 height 5
checkbox input "true"
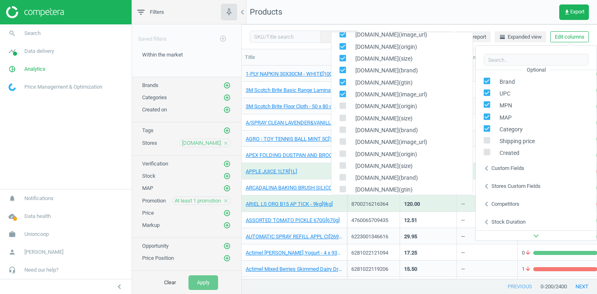
scroll to position [104, 0]
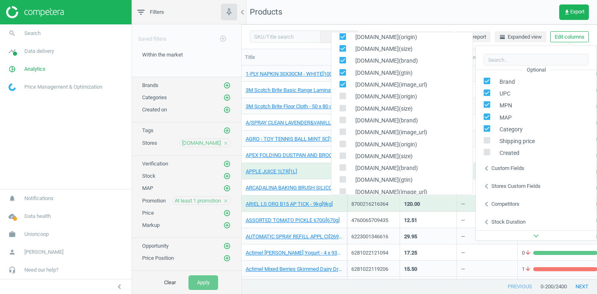
click at [341, 98] on input "checkbox" at bounding box center [342, 95] width 5 height 5
checkbox input "true"
click at [341, 110] on input "checkbox" at bounding box center [342, 108] width 5 height 5
checkbox input "true"
click at [341, 122] on input "checkbox" at bounding box center [342, 119] width 5 height 5
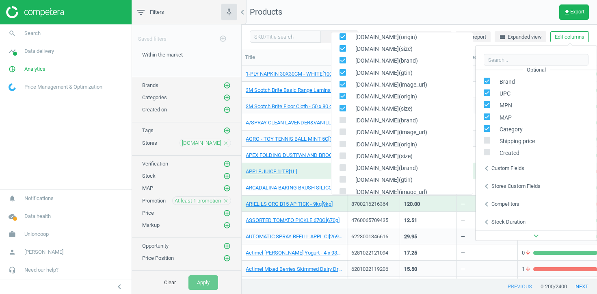
checkbox input "true"
click at [341, 138] on div "[DOMAIN_NAME](image_url)" at bounding box center [401, 133] width 141 height 12
click at [342, 132] on input "checkbox" at bounding box center [342, 131] width 5 height 5
checkbox input "true"
click at [342, 147] on span at bounding box center [342, 145] width 6 height 6
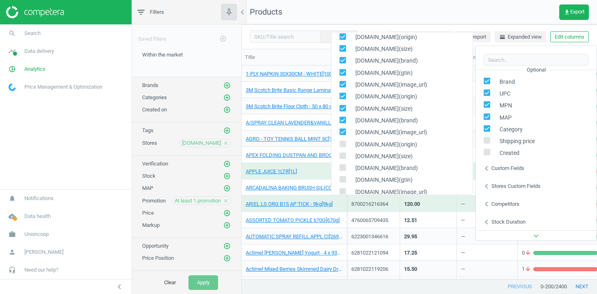
click at [342, 147] on input "checkbox" at bounding box center [342, 143] width 5 height 5
checkbox input "true"
click at [342, 160] on div "[DOMAIN_NAME](size)" at bounding box center [401, 156] width 141 height 12
click at [342, 156] on input "checkbox" at bounding box center [342, 155] width 5 height 5
checkbox input "true"
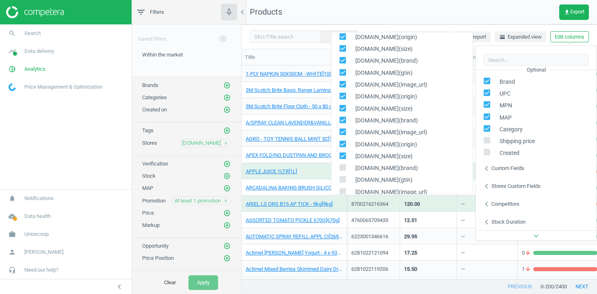
click at [342, 166] on input "checkbox" at bounding box center [342, 167] width 5 height 5
checkbox input "true"
click at [342, 177] on input "checkbox" at bounding box center [342, 179] width 5 height 5
checkbox input "true"
click at [342, 187] on div "[DOMAIN_NAME](image_url)" at bounding box center [401, 192] width 141 height 12
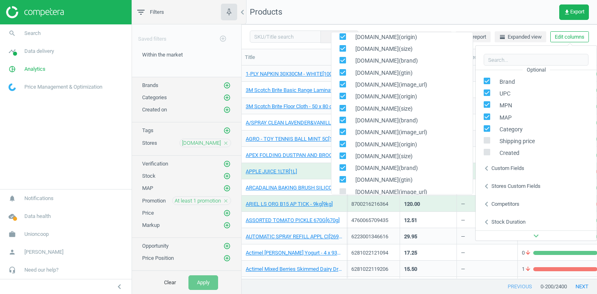
click at [342, 192] on input "checkbox" at bounding box center [342, 191] width 5 height 5
checkbox input "true"
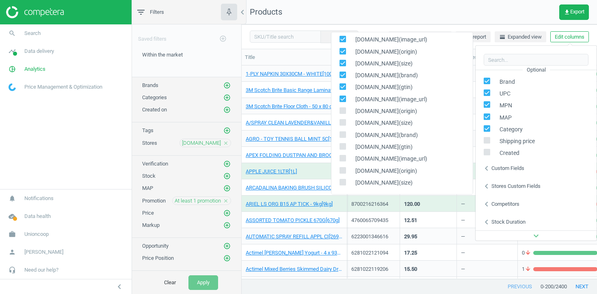
scroll to position [200, 0]
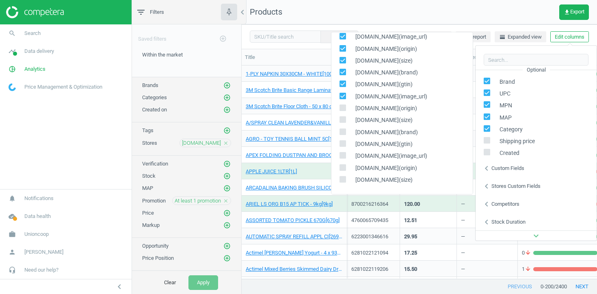
click at [343, 106] on input "checkbox" at bounding box center [342, 107] width 5 height 5
checkbox input "true"
click at [343, 124] on label at bounding box center [345, 121] width 12 height 8
click at [343, 122] on input "checkbox" at bounding box center [342, 119] width 5 height 5
checkbox input "true"
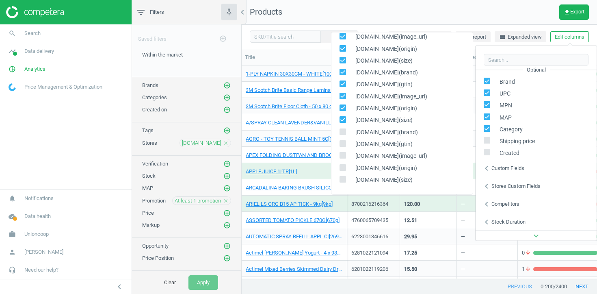
click at [343, 136] on div "[DOMAIN_NAME](brand)" at bounding box center [401, 132] width 141 height 12
click at [343, 134] on input "checkbox" at bounding box center [342, 131] width 5 height 5
checkbox input "true"
click at [343, 146] on icon at bounding box center [342, 143] width 6 height 6
click at [343, 146] on input "checkbox" at bounding box center [342, 143] width 5 height 5
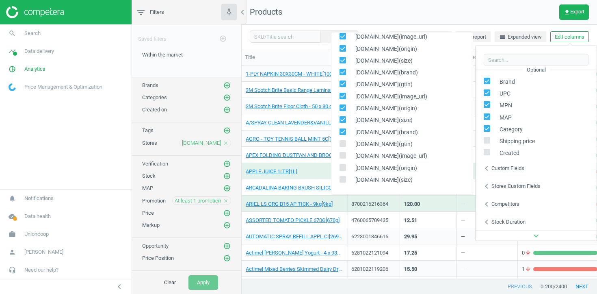
checkbox input "true"
click at [343, 156] on input "checkbox" at bounding box center [342, 155] width 5 height 5
checkbox input "true"
click at [343, 170] on icon at bounding box center [342, 167] width 6 height 6
click at [343, 170] on input "checkbox" at bounding box center [342, 167] width 5 height 5
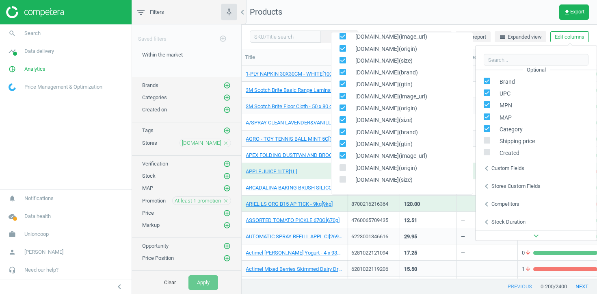
checkbox input "true"
click at [343, 184] on label at bounding box center [345, 180] width 12 height 8
click at [343, 182] on input "checkbox" at bounding box center [342, 179] width 5 height 5
checkbox input "true"
click at [448, 236] on div "29.95" at bounding box center [428, 236] width 48 height 14
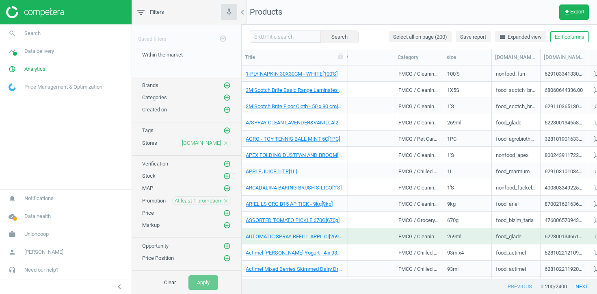
scroll to position [0, 650]
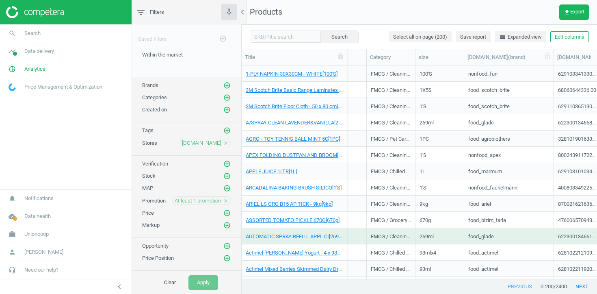
drag, startPoint x: 511, startPoint y: 54, endPoint x: 550, endPoint y: 57, distance: 39.1
click at [550, 57] on div at bounding box center [553, 57] width 8 height 16
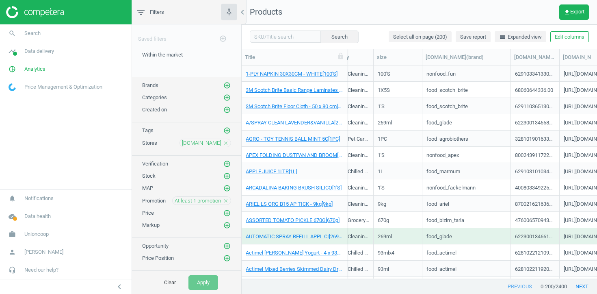
scroll to position [0, 695]
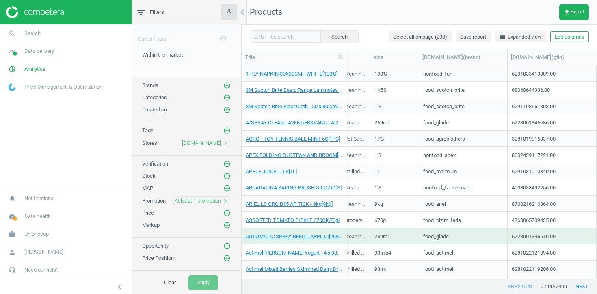
drag, startPoint x: 556, startPoint y: 53, endPoint x: 596, endPoint y: 53, distance: 40.2
click at [596, 54] on div "Title SKU My price Suggested price Competitors Similar products Stock Promo Bra…" at bounding box center [419, 57] width 355 height 16
click at [515, 172] on div "6291031010340.00" at bounding box center [534, 173] width 44 height 10
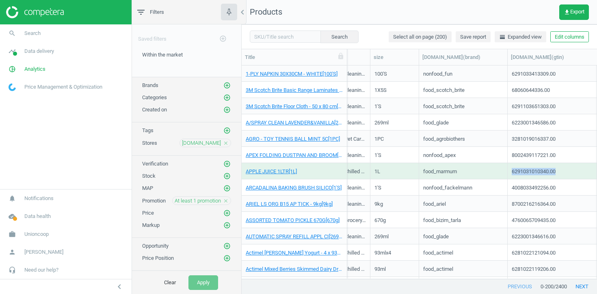
click at [515, 172] on div "6291031010340.00" at bounding box center [534, 173] width 44 height 10
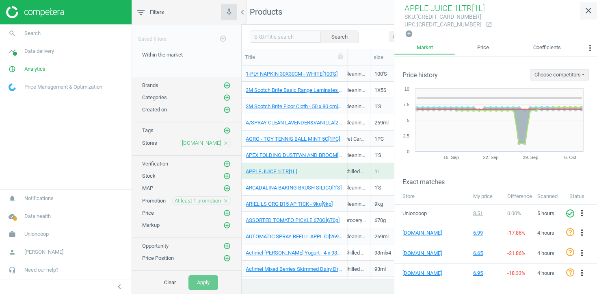
click at [589, 12] on icon "close" at bounding box center [588, 11] width 10 height 10
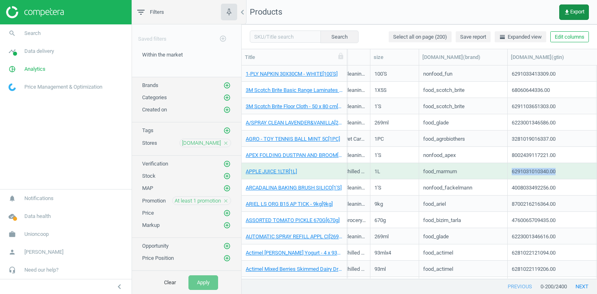
copy div "6291031010340.00"
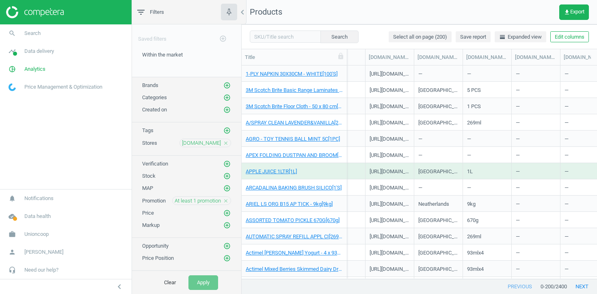
scroll to position [0, 927]
click at [561, 37] on button "Edit columns" at bounding box center [569, 36] width 39 height 11
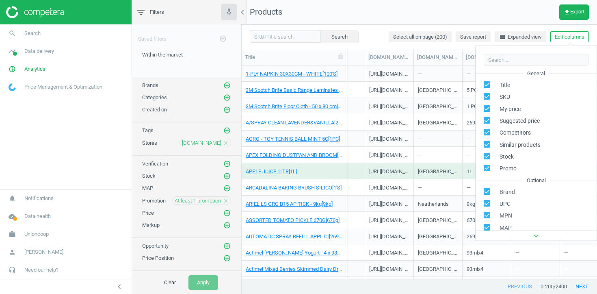
scroll to position [110, 0]
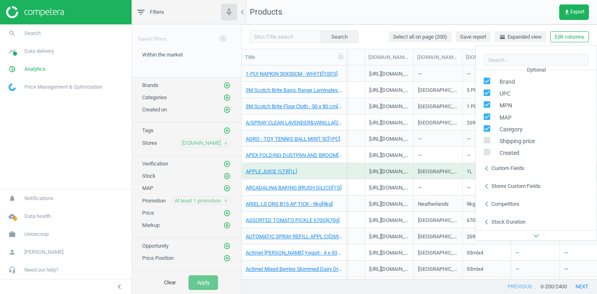
click at [495, 188] on div "Stores custom fields" at bounding box center [515, 185] width 49 height 7
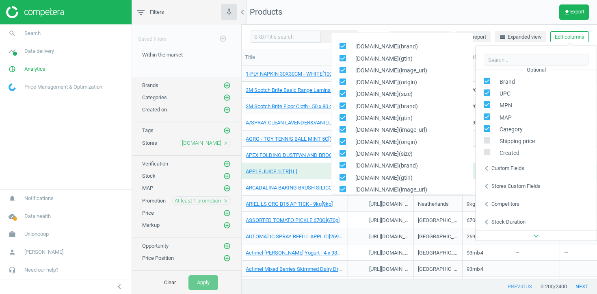
drag, startPoint x: 422, startPoint y: 82, endPoint x: 402, endPoint y: 82, distance: 20.3
click at [402, 82] on div "[DOMAIN_NAME](origin)" at bounding box center [401, 82] width 141 height 12
copy span "(origin)"
drag, startPoint x: 427, startPoint y: 45, endPoint x: 417, endPoint y: 45, distance: 9.3
click at [417, 45] on div "[DOMAIN_NAME](brand)" at bounding box center [401, 47] width 141 height 12
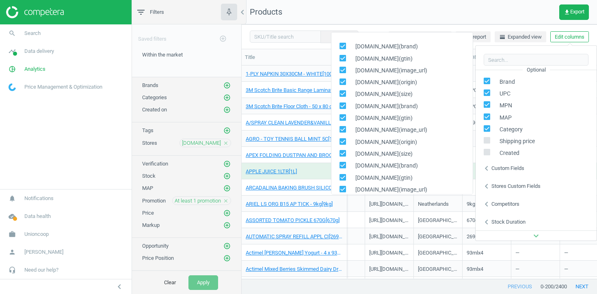
click at [407, 45] on span "[DOMAIN_NAME](brand)" at bounding box center [384, 47] width 67 height 8
copy span "brand"
drag, startPoint x: 414, startPoint y: 59, endPoint x: 404, endPoint y: 60, distance: 9.8
click at [404, 60] on span "[DOMAIN_NAME](gtin)" at bounding box center [381, 58] width 61 height 8
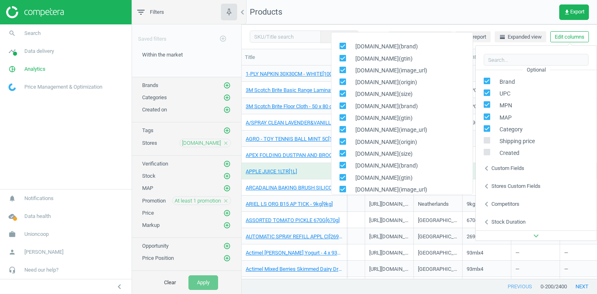
copy span "gtin"
click at [410, 69] on span "[DOMAIN_NAME](image_url)" at bounding box center [389, 70] width 76 height 8
copy span "image_url"
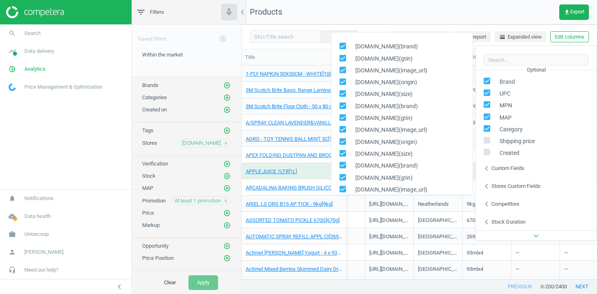
click at [409, 80] on span "[DOMAIN_NAME](origin)" at bounding box center [384, 82] width 66 height 8
copy span "origin"
click at [408, 95] on span "[DOMAIN_NAME](size)" at bounding box center [381, 94] width 61 height 8
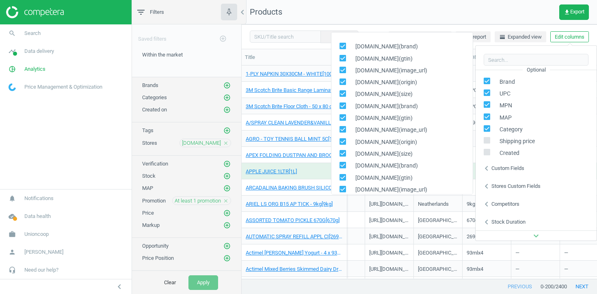
copy span "size"
click at [415, 209] on div "Neatherlands" at bounding box center [438, 203] width 49 height 16
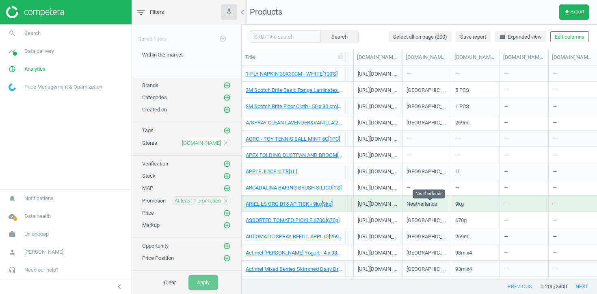
scroll to position [0, 936]
click at [307, 201] on link "ARIEL LS ORG B15 AP TICK - 9kg[9kg]" at bounding box center [289, 203] width 87 height 7
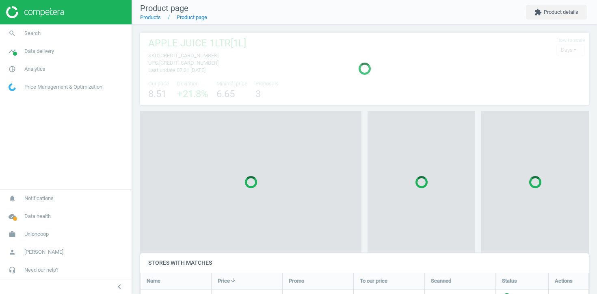
click at [307, 201] on div at bounding box center [250, 182] width 221 height 142
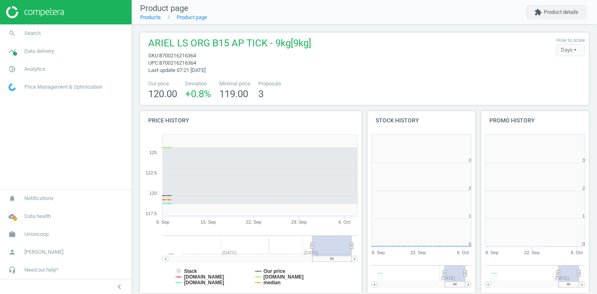
scroll to position [4, 4]
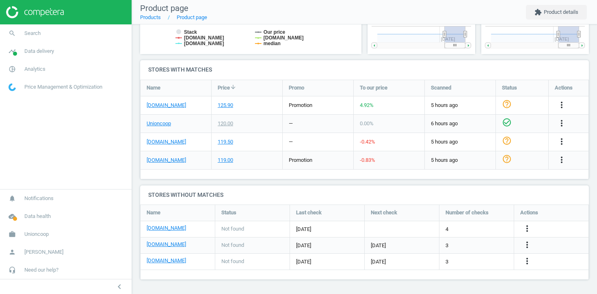
click at [567, 108] on div "more_vert" at bounding box center [563, 105] width 16 height 11
click at [562, 105] on icon "more_vert" at bounding box center [562, 105] width 10 height 10
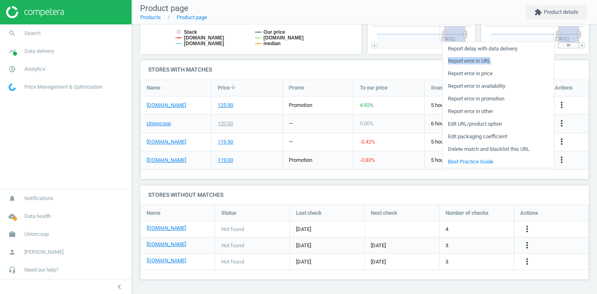
drag, startPoint x: 514, startPoint y: 63, endPoint x: 443, endPoint y: 63, distance: 71.1
click at [443, 63] on link "Report error in URL" at bounding box center [498, 60] width 111 height 13
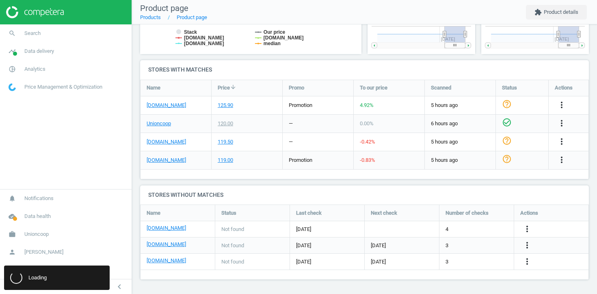
copy link "Report error in URL"
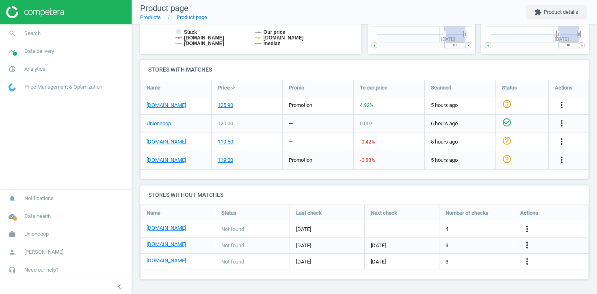
click at [560, 105] on icon "more_vert" at bounding box center [562, 105] width 10 height 10
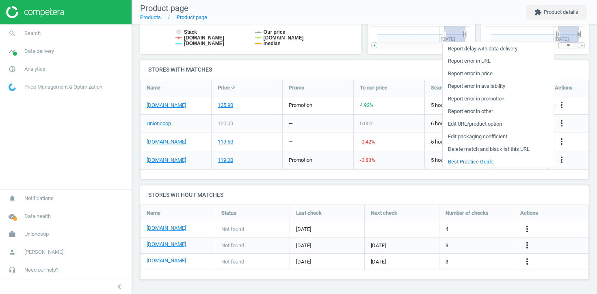
click at [286, 136] on div "—" at bounding box center [318, 142] width 71 height 18
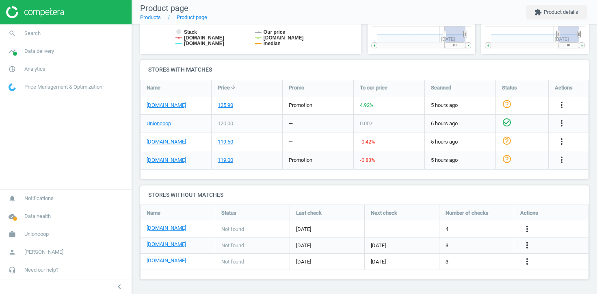
scroll to position [233, 0]
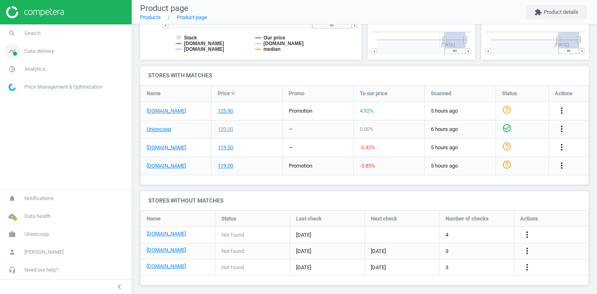
click at [43, 56] on link "timeline Data delivery" at bounding box center [66, 51] width 132 height 18
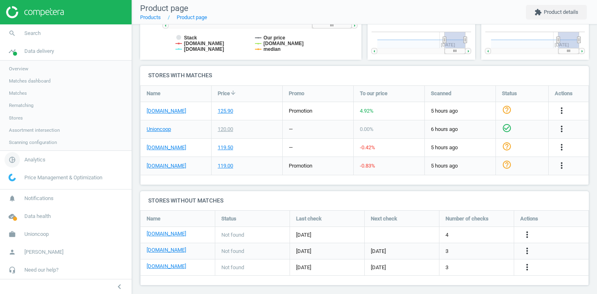
click at [23, 153] on span "pie_chart_outlined" at bounding box center [12, 160] width 24 height 18
click at [22, 99] on span "Products" at bounding box center [18, 98] width 19 height 6
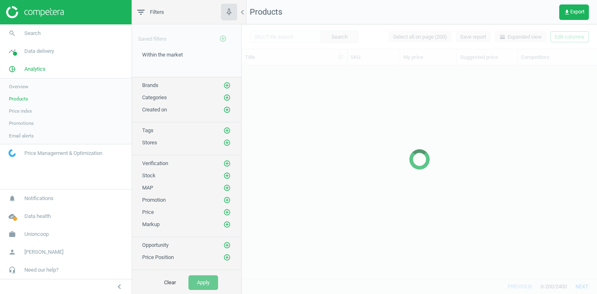
scroll to position [213, 355]
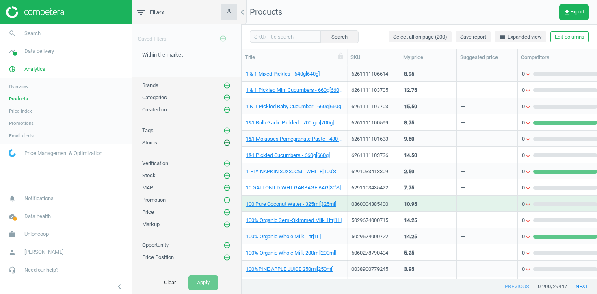
click at [225, 143] on icon "add_circle_outline" at bounding box center [226, 142] width 7 height 7
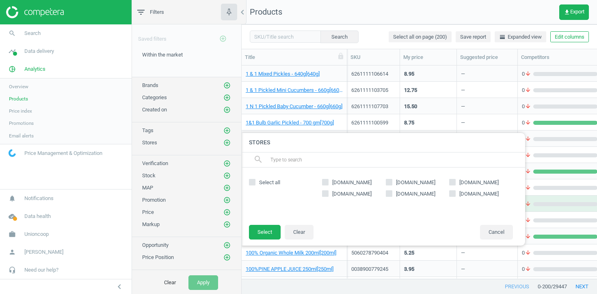
click at [393, 183] on label "gcc.luluhypermarket.com" at bounding box center [418, 182] width 64 height 7
click at [391, 183] on input "gcc.luluhypermarket.com" at bounding box center [388, 181] width 5 height 5
checkbox input "true"
click at [263, 230] on button "Select" at bounding box center [265, 232] width 32 height 15
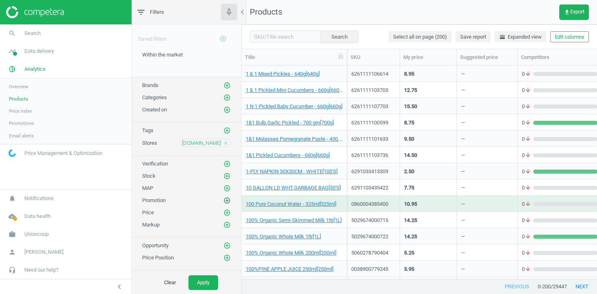
click at [226, 199] on icon "add_circle_outline" at bounding box center [226, 200] width 7 height 7
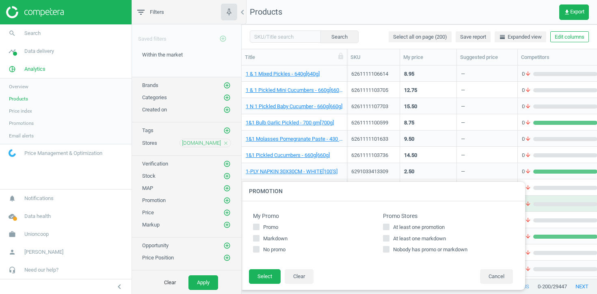
drag, startPoint x: 397, startPoint y: 236, endPoint x: 397, endPoint y: 229, distance: 7.8
click at [397, 236] on span "At least one markdown" at bounding box center [419, 238] width 56 height 7
click at [389, 236] on input "At least one markdown" at bounding box center [386, 237] width 5 height 5
checkbox input "true"
click at [397, 229] on span "At least one promotion" at bounding box center [418, 226] width 55 height 7
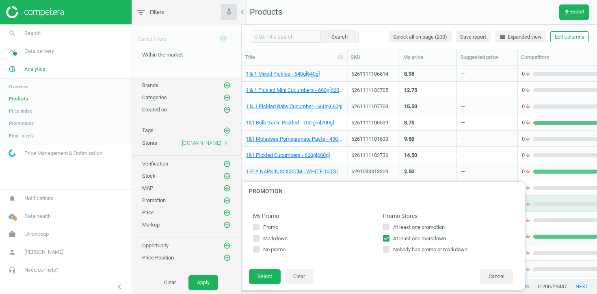
click at [389, 229] on input "At least one promotion" at bounding box center [386, 226] width 5 height 5
checkbox input "true"
click at [263, 278] on button "Select" at bounding box center [265, 276] width 32 height 15
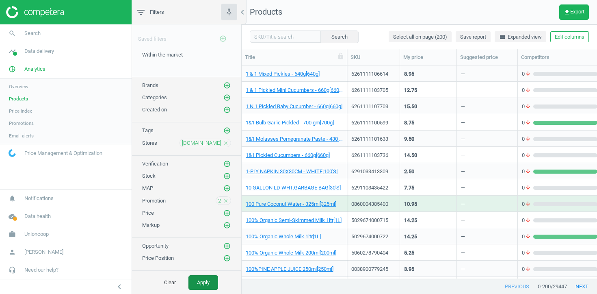
click at [203, 283] on button "Apply" at bounding box center [203, 282] width 30 height 15
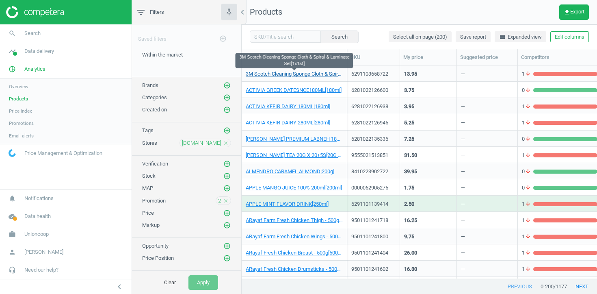
click at [321, 74] on link "3M Scotch Cleaning Sponge Cloth & Spiral & Laminate Set[1x1st]" at bounding box center [294, 73] width 97 height 7
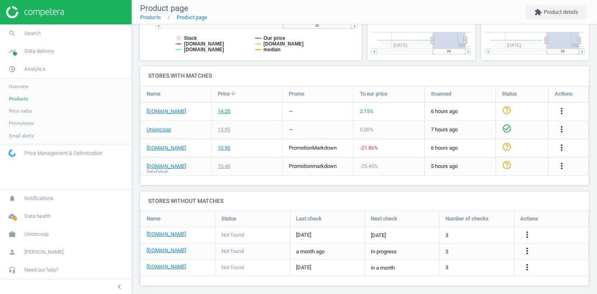
scroll to position [232, 0]
click at [184, 150] on link "gcc.luluhypermarket.com" at bounding box center [166, 148] width 39 height 7
click at [33, 97] on link "Products" at bounding box center [66, 99] width 132 height 12
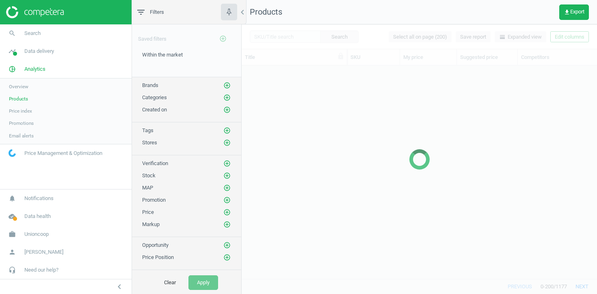
scroll to position [213, 355]
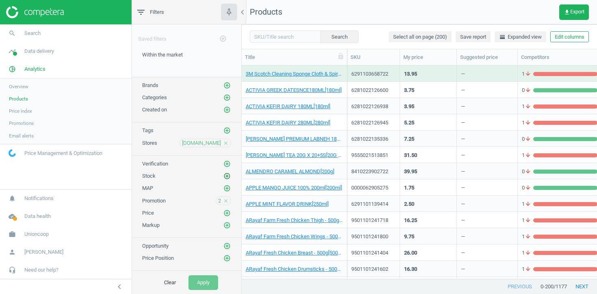
click at [227, 178] on icon "add_circle_outline" at bounding box center [226, 175] width 7 height 7
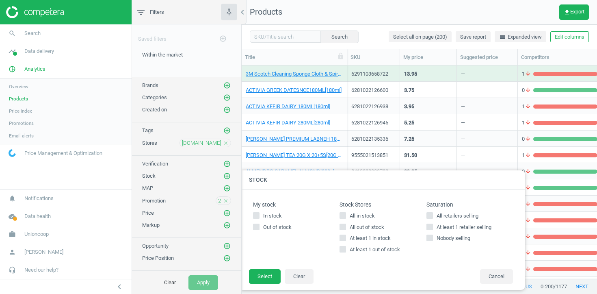
click at [367, 251] on span "At least 1 out of stock" at bounding box center [375, 249] width 54 height 7
click at [346, 251] on input "At least 1 out of stock" at bounding box center [342, 248] width 5 height 5
checkbox input "true"
click at [268, 277] on button "Select" at bounding box center [265, 276] width 32 height 15
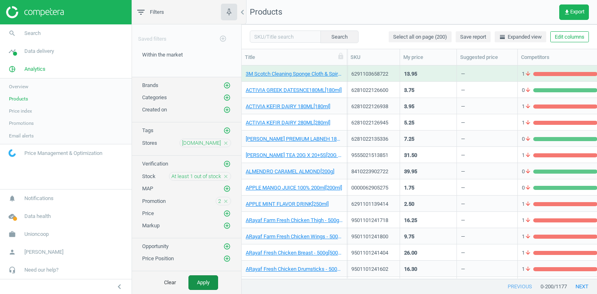
click at [212, 280] on button "Apply" at bounding box center [203, 282] width 30 height 15
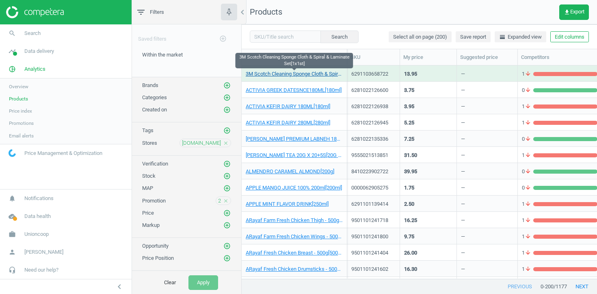
click at [309, 74] on link "3M Scotch Cleaning Sponge Cloth & Spiral & Laminate Set[1x1st]" at bounding box center [294, 73] width 97 height 7
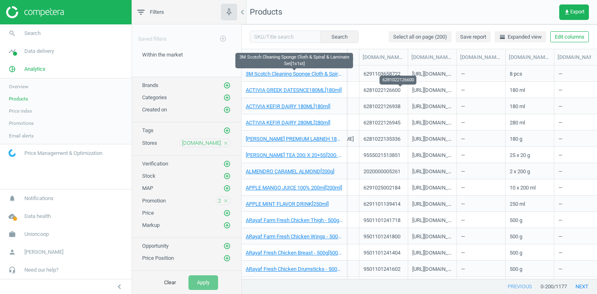
scroll to position [0, 1047]
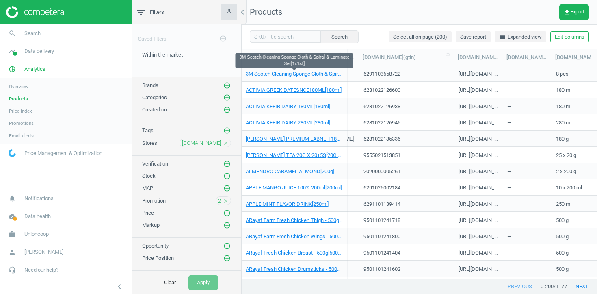
drag, startPoint x: 407, startPoint y: 57, endPoint x: 455, endPoint y: 58, distance: 47.9
click at [455, 58] on div at bounding box center [454, 57] width 8 height 16
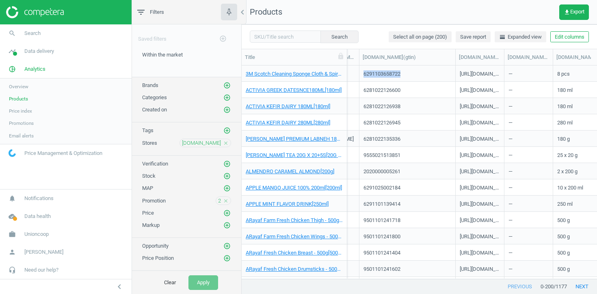
copy div "6291103658722"
drag, startPoint x: 407, startPoint y: 75, endPoint x: 362, endPoint y: 76, distance: 45.5
click at [362, 76] on div "6291103658722" at bounding box center [407, 73] width 96 height 16
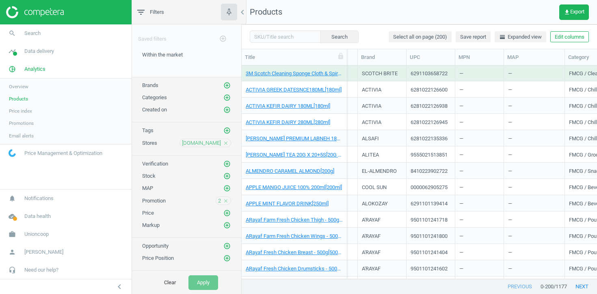
scroll to position [0, 452]
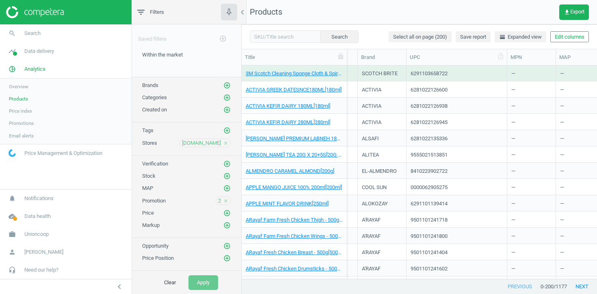
drag, startPoint x: 455, startPoint y: 58, endPoint x: 507, endPoint y: 60, distance: 52.0
click at [507, 60] on div at bounding box center [507, 57] width 8 height 16
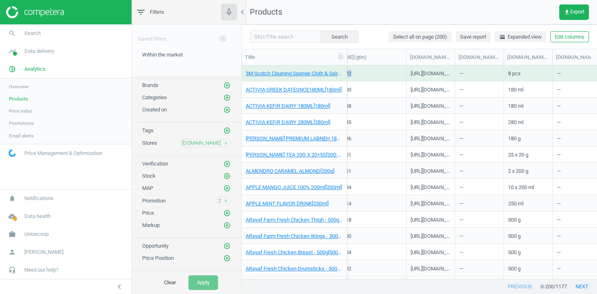
scroll to position [0, 1149]
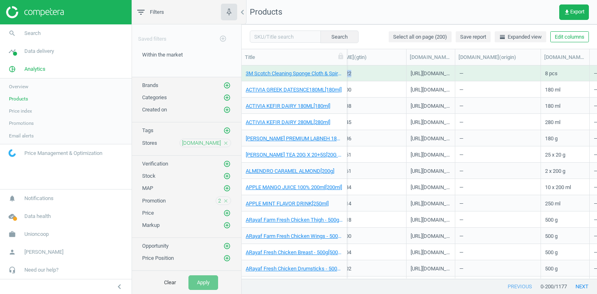
drag, startPoint x: 502, startPoint y: 58, endPoint x: 538, endPoint y: 67, distance: 37.8
click at [538, 67] on div "Title SKU My price Suggested price Competitors Similar products Stock Promo Bra…" at bounding box center [419, 164] width 355 height 230
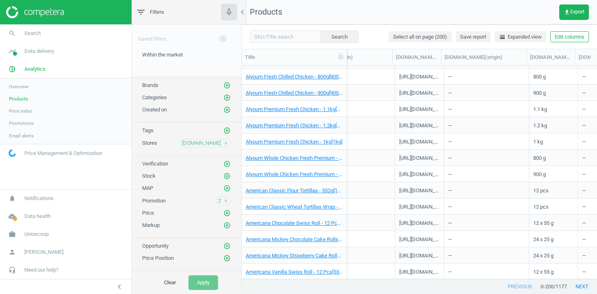
scroll to position [3035, 0]
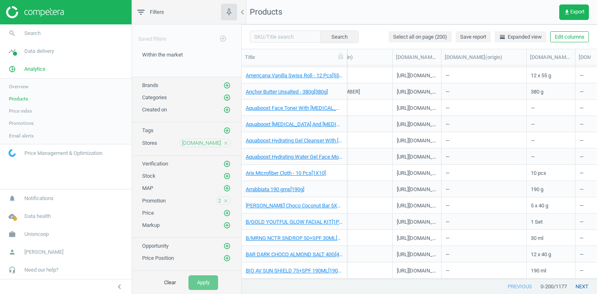
click at [581, 287] on button "next" at bounding box center [582, 286] width 30 height 15
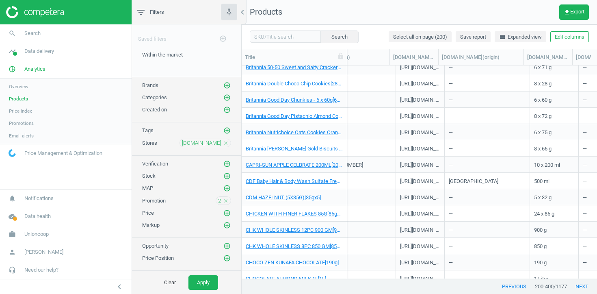
scroll to position [0, 1160]
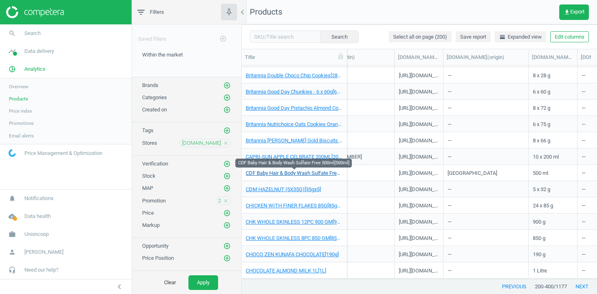
click at [322, 171] on link "CDF Baby Hair & Body Wash Sulfate Free 500ml[500ml]" at bounding box center [294, 172] width 97 height 7
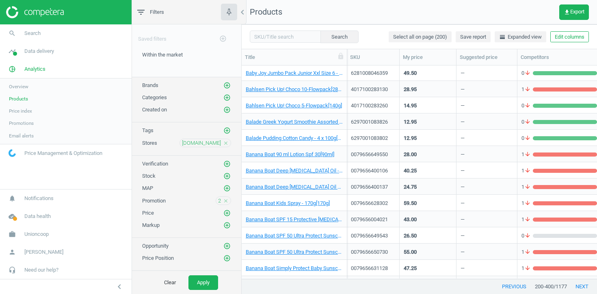
scroll to position [0, 0]
click at [305, 153] on link "Banana Boat 90 ml Lotion Spf 30[90ml]" at bounding box center [290, 154] width 89 height 7
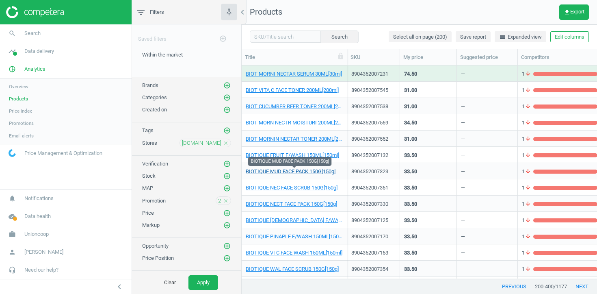
click at [305, 169] on link "BIOTIQUE MUD FACE PACK 150G[150g]" at bounding box center [291, 171] width 90 height 7
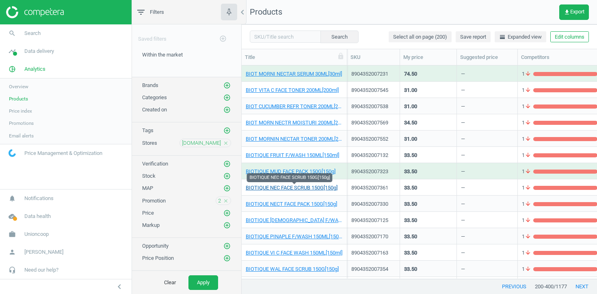
click at [304, 190] on link "BIOTIQUE NEC FACE SCRUB 150G[150g]" at bounding box center [292, 187] width 92 height 7
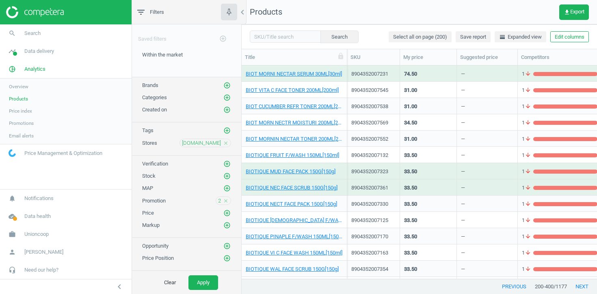
click at [300, 207] on div "BIOTIQUE NECT FACE PACK 150G[150g]" at bounding box center [294, 205] width 97 height 10
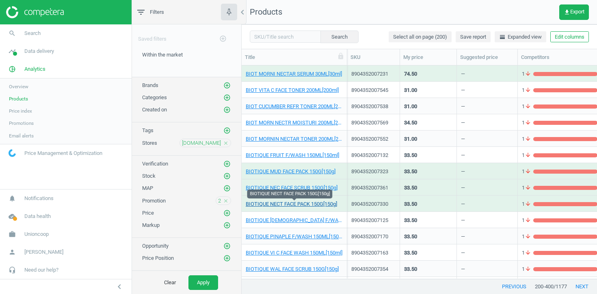
click at [300, 205] on link "BIOTIQUE NECT FACE PACK 150G[150g]" at bounding box center [291, 203] width 91 height 7
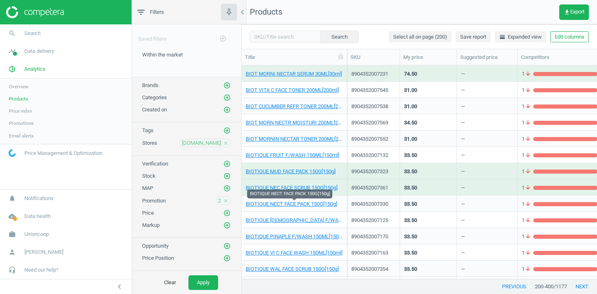
click at [221, 200] on div "2 close" at bounding box center [223, 200] width 15 height 9
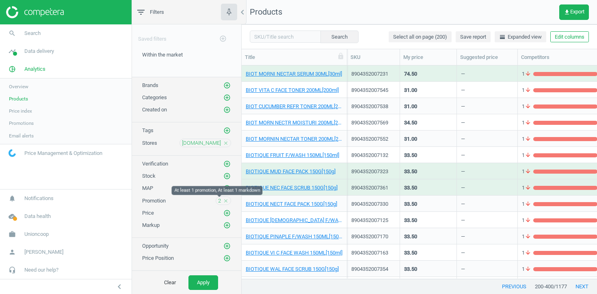
click at [218, 200] on span "2" at bounding box center [219, 200] width 3 height 7
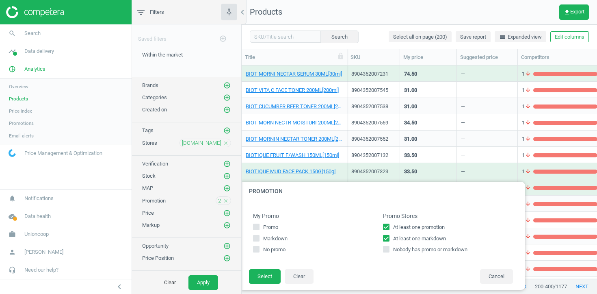
click at [388, 236] on input "At least one markdown" at bounding box center [386, 237] width 5 height 5
checkbox input "false"
click at [268, 273] on button "Select" at bounding box center [265, 276] width 32 height 15
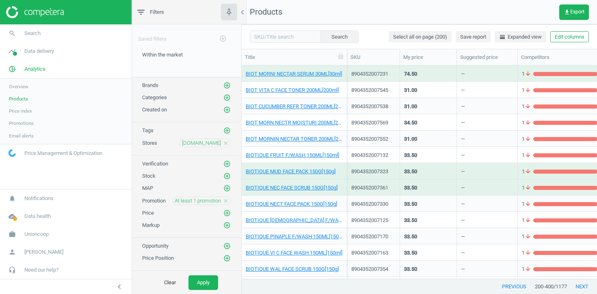
click at [219, 281] on div "Clear Apply" at bounding box center [186, 282] width 109 height 23
click at [212, 280] on button "Apply" at bounding box center [203, 282] width 30 height 15
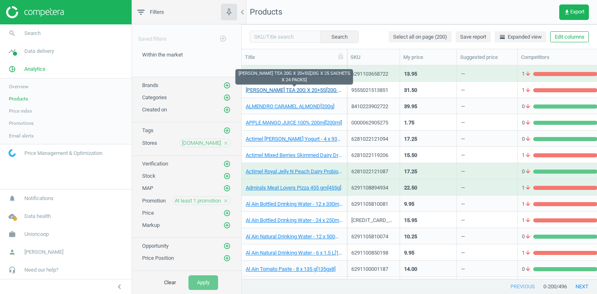
click at [310, 92] on link "ALITÉA GINGER TEA 20G X 20+5S[20G X 25 SACHETS X 24 PACKS]" at bounding box center [294, 89] width 97 height 7
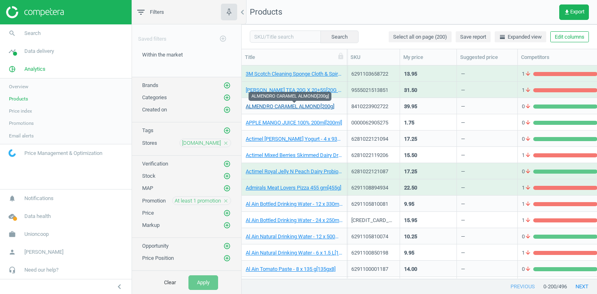
click at [310, 106] on link "ALMENDRO CARAMEL ALMOND[200g]" at bounding box center [290, 106] width 89 height 7
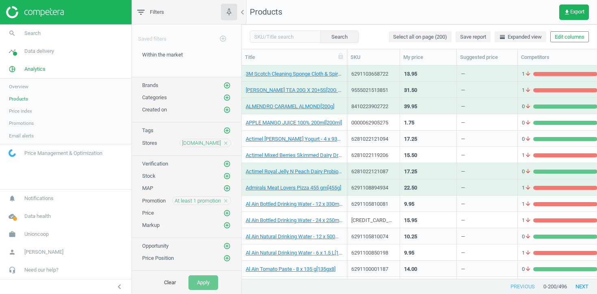
click at [310, 115] on div "APPLE MANGO JUICE 100% 200ml[200ml]" at bounding box center [294, 122] width 97 height 14
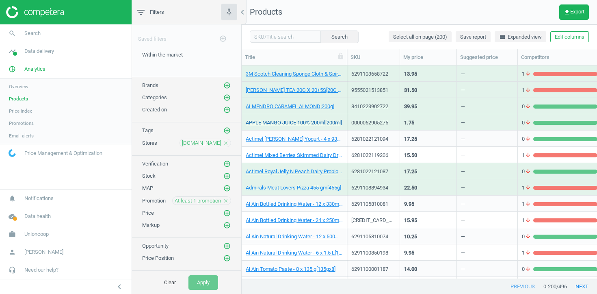
click at [310, 119] on link "APPLE MANGO JUICE 100% 200ml[200ml]" at bounding box center [294, 122] width 96 height 7
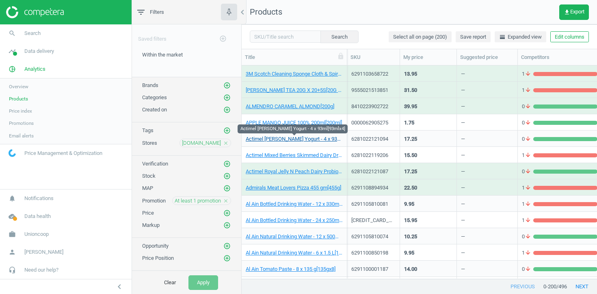
click at [310, 139] on link "Actimel [PERSON_NAME] Yogurt - 4 x 93ml[93mlx4]" at bounding box center [294, 138] width 97 height 7
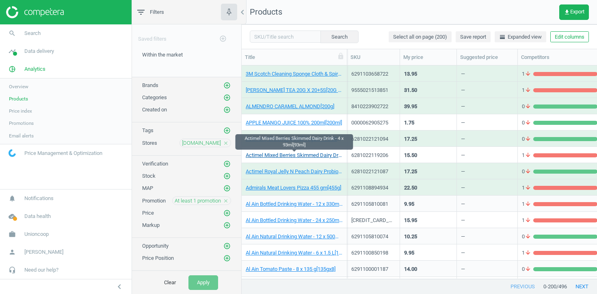
click at [308, 154] on link "Actimel Mixed Berries Skimmed Dairy Drink - 4 x 93ml[93ml]" at bounding box center [294, 154] width 97 height 7
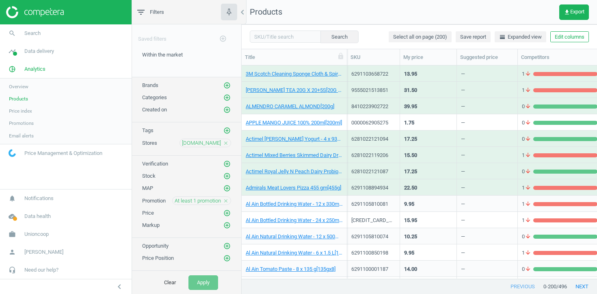
click at [224, 143] on icon "close" at bounding box center [226, 143] width 6 height 6
click at [224, 143] on icon "add_circle_outline" at bounding box center [226, 142] width 7 height 7
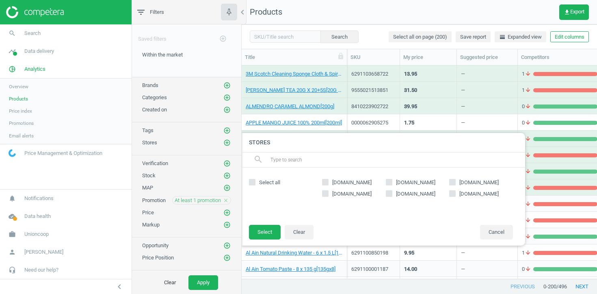
click at [460, 179] on span "[DOMAIN_NAME]" at bounding box center [479, 182] width 43 height 7
click at [455, 179] on input "[DOMAIN_NAME]" at bounding box center [452, 181] width 5 height 5
checkbox input "true"
click at [262, 238] on button "Select" at bounding box center [265, 232] width 32 height 15
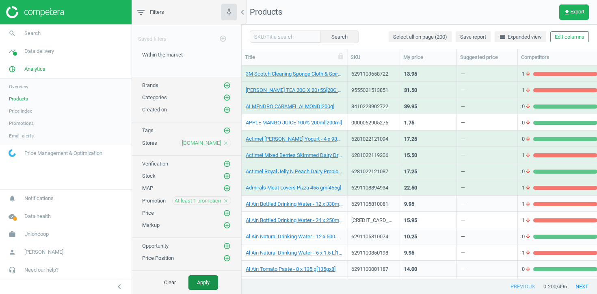
click at [209, 285] on button "Apply" at bounding box center [203, 282] width 30 height 15
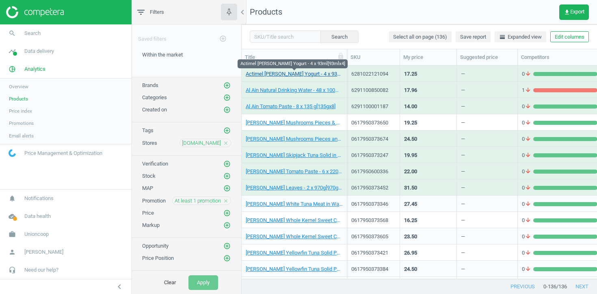
click at [272, 75] on link "Actimel [PERSON_NAME] Yogurt - 4 x 93ml[93mlx4]" at bounding box center [294, 73] width 97 height 7
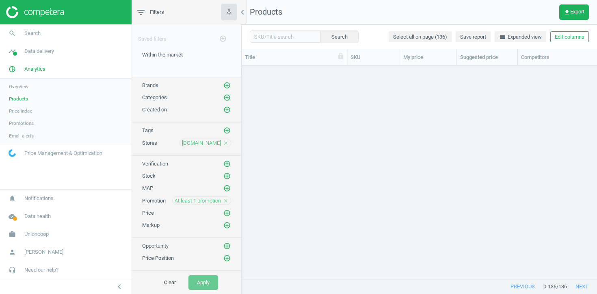
scroll to position [957, 0]
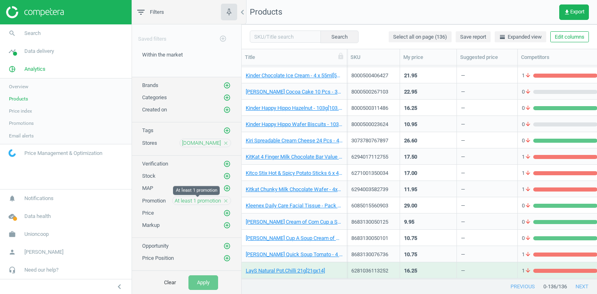
click at [209, 200] on span "At least 1 promotion" at bounding box center [198, 200] width 46 height 7
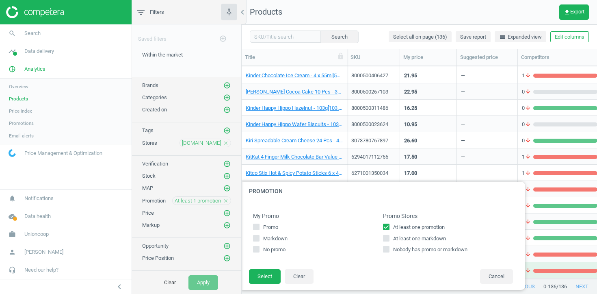
click at [387, 238] on input "At least one markdown" at bounding box center [386, 237] width 5 height 5
checkbox input "true"
click at [267, 271] on button "Select" at bounding box center [265, 276] width 32 height 15
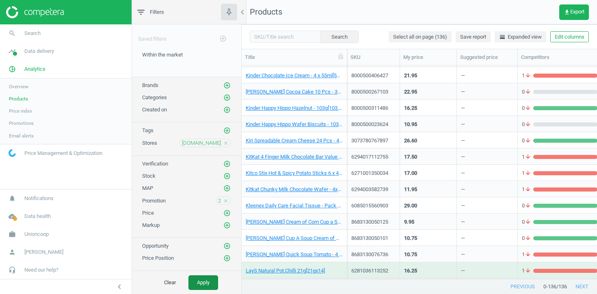
click at [210, 283] on button "Apply" at bounding box center [203, 282] width 30 height 15
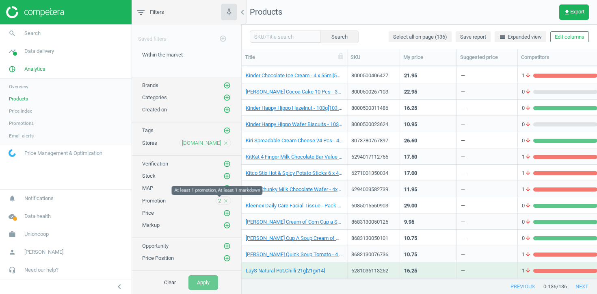
click at [220, 200] on span "2" at bounding box center [219, 200] width 3 height 7
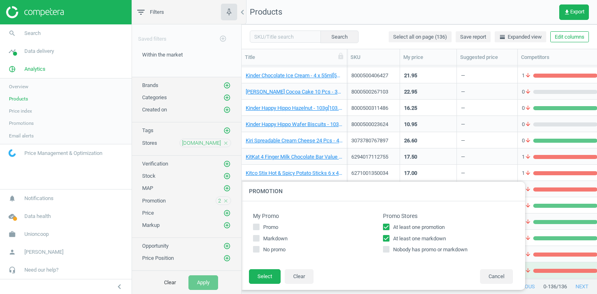
click at [387, 222] on div "Promo Stores At least one promotion At least one markdown Nobody has promo or m…" at bounding box center [448, 234] width 130 height 45
click at [387, 225] on input "At least one promotion" at bounding box center [386, 226] width 5 height 5
checkbox input "false"
click at [254, 283] on footer "Select Clear Cancel" at bounding box center [383, 278] width 284 height 21
click at [261, 276] on button "Select" at bounding box center [265, 276] width 32 height 15
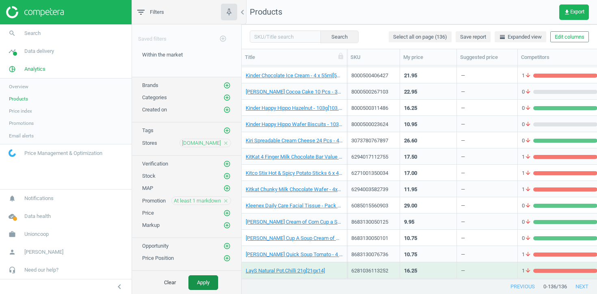
click at [215, 279] on button "Apply" at bounding box center [203, 282] width 30 height 15
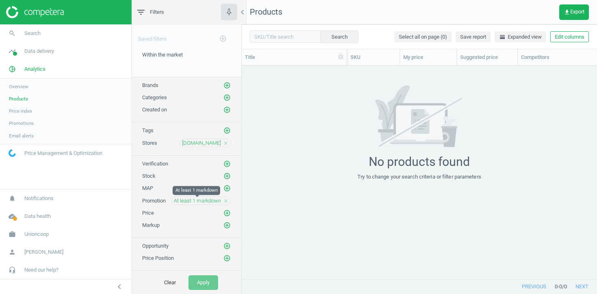
click at [205, 194] on div "Promotion At least 1 markdown close" at bounding box center [186, 198] width 109 height 13
click at [205, 202] on span "At least 1 markdown" at bounding box center [197, 200] width 47 height 7
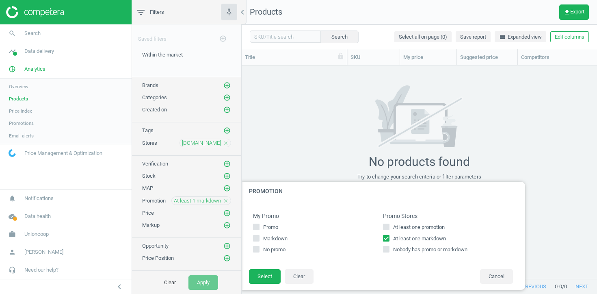
click at [392, 238] on span "At least one markdown" at bounding box center [419, 238] width 56 height 7
click at [389, 238] on input "At least one markdown" at bounding box center [386, 237] width 5 height 5
checkbox input "false"
click at [391, 228] on label "At least one promotion" at bounding box center [448, 226] width 130 height 7
click at [389, 228] on input "At least one promotion" at bounding box center [386, 226] width 5 height 5
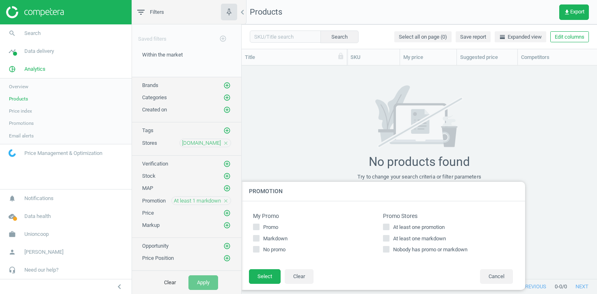
checkbox input "true"
click at [268, 272] on button "Select" at bounding box center [265, 276] width 32 height 15
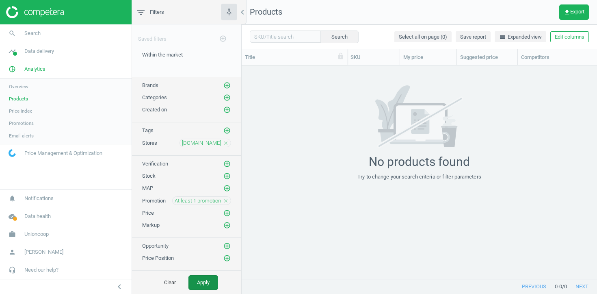
click at [215, 277] on button "Apply" at bounding box center [203, 282] width 30 height 15
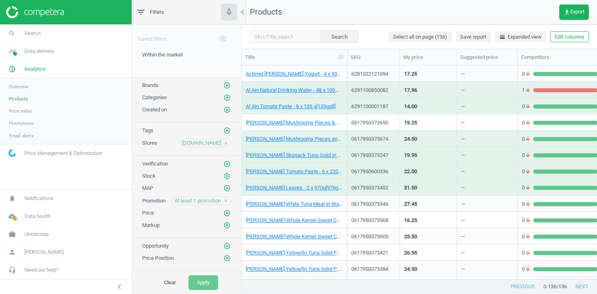
scroll to position [0, 2]
click at [298, 69] on div "Actimel [PERSON_NAME] Yogurt - 4 x 93ml[93mlx4]" at bounding box center [294, 73] width 97 height 14
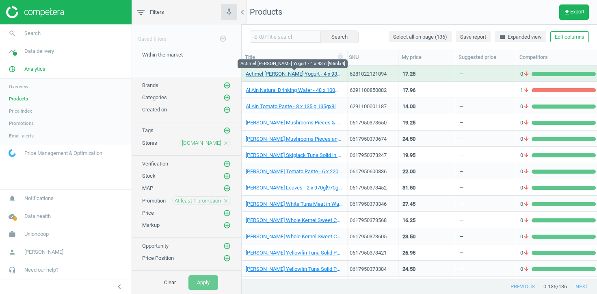
click at [298, 71] on link "Actimel [PERSON_NAME] Yogurt - 4 x 93ml[93mlx4]" at bounding box center [294, 73] width 97 height 7
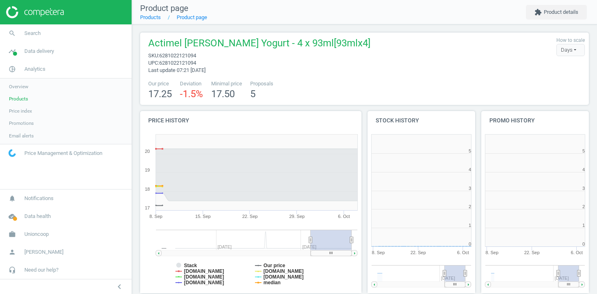
scroll to position [4, 4]
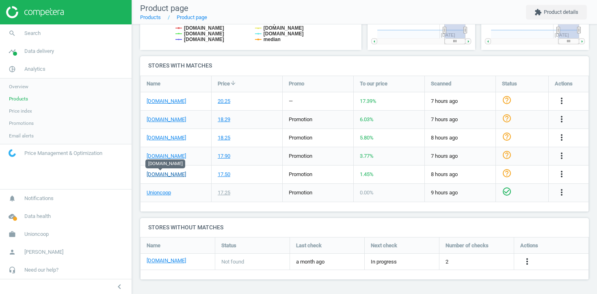
click at [159, 176] on link "[DOMAIN_NAME]" at bounding box center [166, 174] width 39 height 7
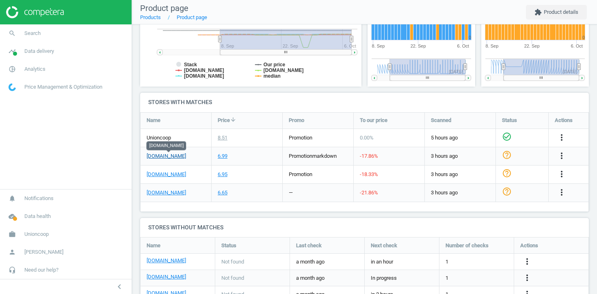
click at [181, 154] on link "[DOMAIN_NAME]" at bounding box center [166, 155] width 39 height 7
click at [39, 71] on span "Analytics" at bounding box center [34, 68] width 21 height 7
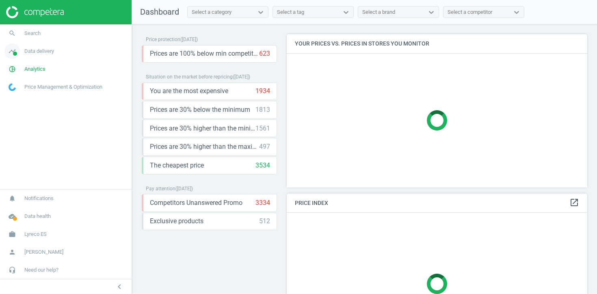
scroll to position [162, 301]
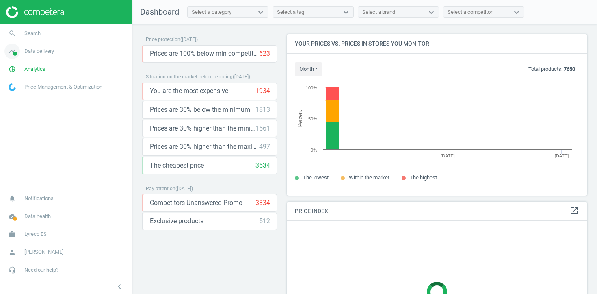
click at [34, 48] on span "Data delivery" at bounding box center [39, 51] width 30 height 7
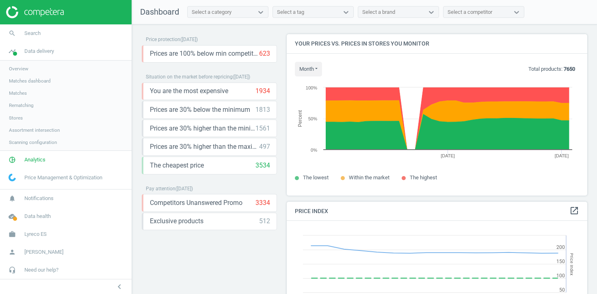
click at [17, 121] on link "Stores" at bounding box center [66, 118] width 132 height 12
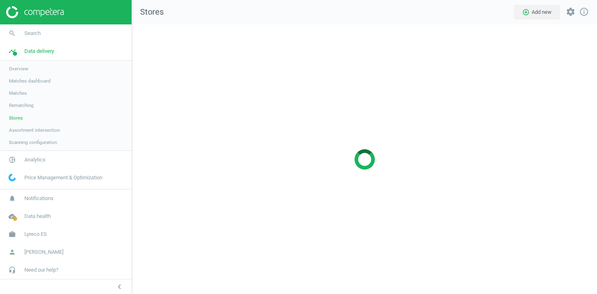
scroll to position [270, 465]
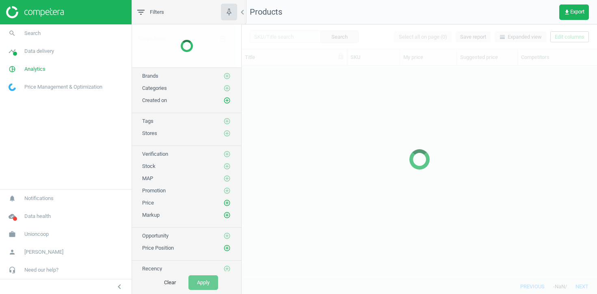
scroll to position [213, 355]
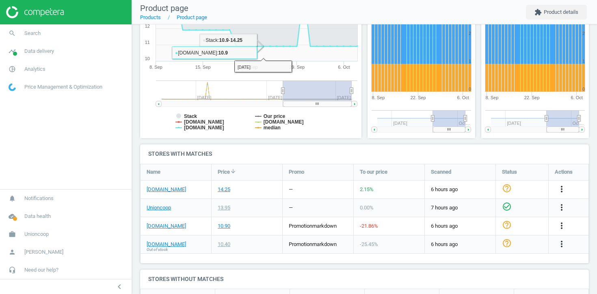
scroll to position [160, 0]
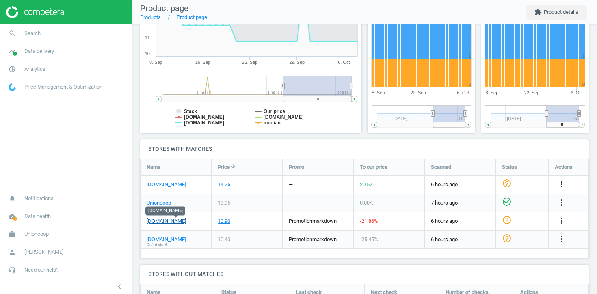
click at [171, 218] on link "[DOMAIN_NAME]" at bounding box center [166, 220] width 39 height 7
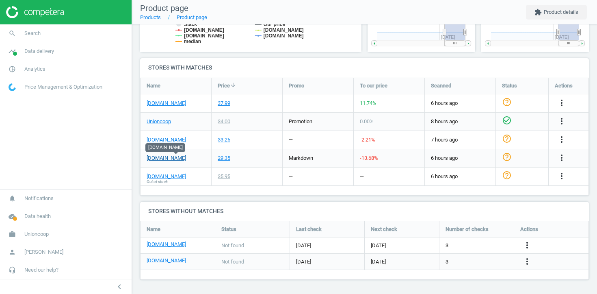
click at [176, 158] on link "[DOMAIN_NAME]" at bounding box center [166, 157] width 39 height 7
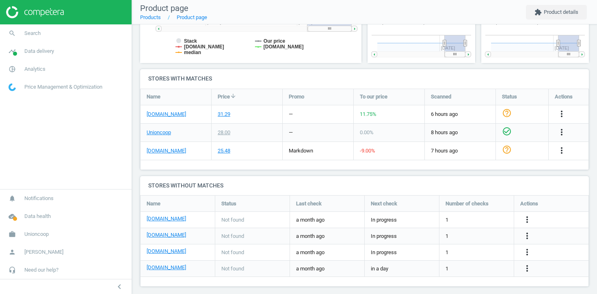
scroll to position [237, 0]
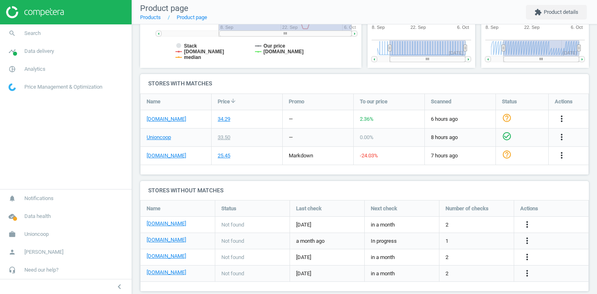
scroll to position [225, 0]
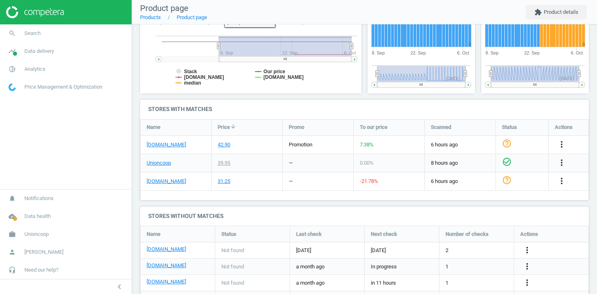
scroll to position [193, 0]
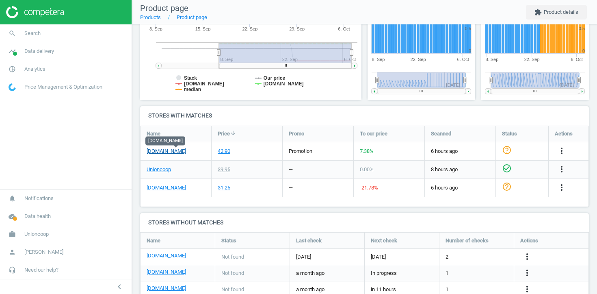
click at [175, 152] on link "[DOMAIN_NAME]" at bounding box center [166, 150] width 39 height 7
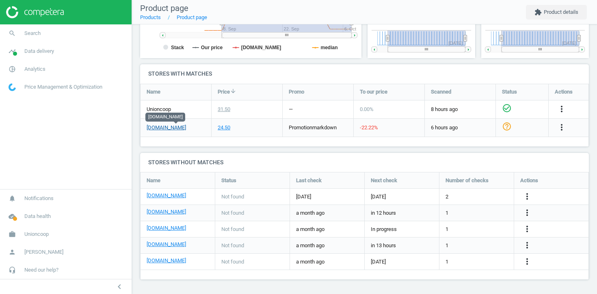
click at [173, 124] on link "[DOMAIN_NAME]" at bounding box center [166, 127] width 39 height 7
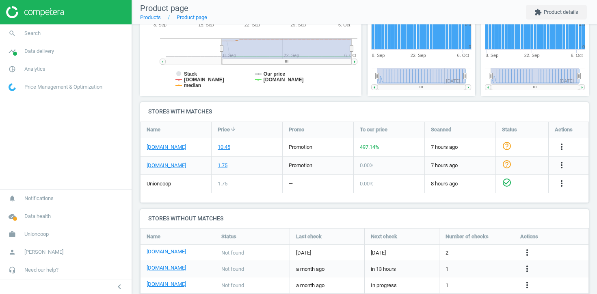
scroll to position [237, 0]
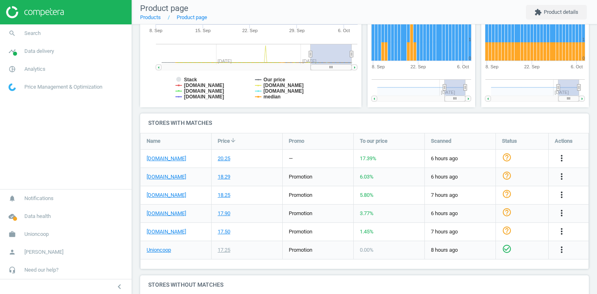
scroll to position [213, 0]
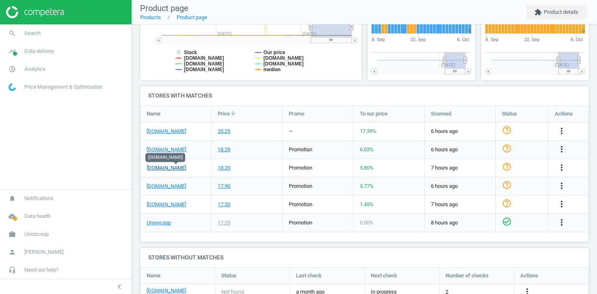
click at [180, 165] on link "[DOMAIN_NAME]" at bounding box center [166, 167] width 39 height 7
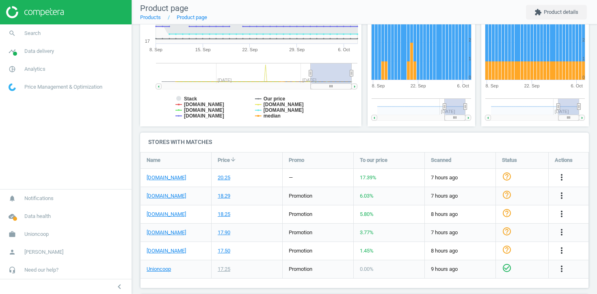
scroll to position [181, 0]
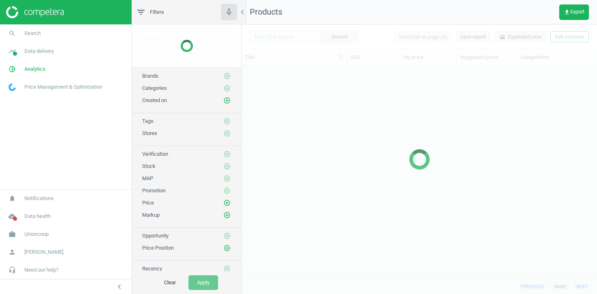
scroll to position [213, 355]
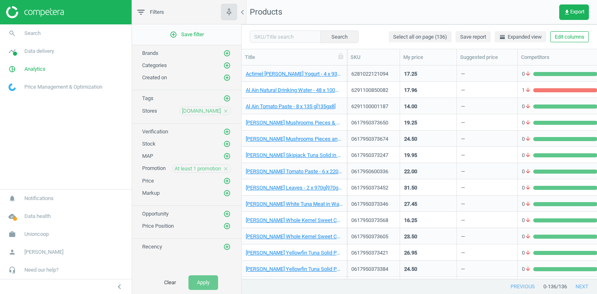
click at [225, 171] on icon "close" at bounding box center [226, 169] width 6 height 6
click at [229, 144] on icon "add_circle_outline" at bounding box center [226, 143] width 7 height 7
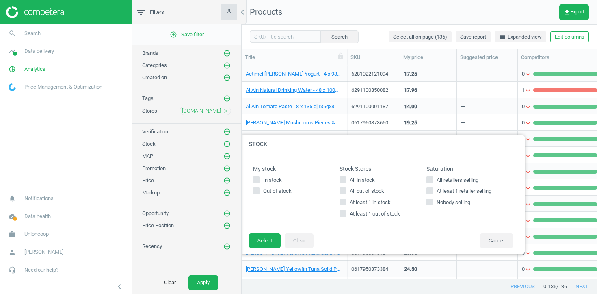
click at [367, 213] on span "At least 1 out of stock" at bounding box center [375, 213] width 54 height 7
click at [346, 213] on input "At least 1 out of stock" at bounding box center [342, 213] width 5 height 5
checkbox input "true"
click at [278, 242] on button "Select" at bounding box center [265, 240] width 32 height 15
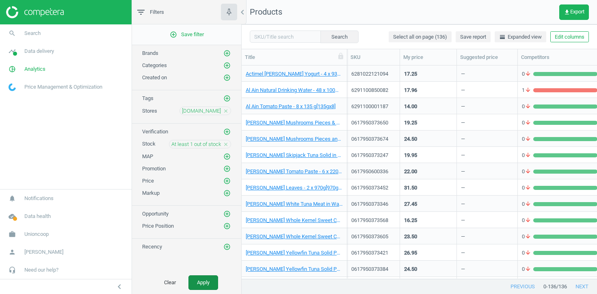
click at [201, 286] on button "Apply" at bounding box center [203, 282] width 30 height 15
